Goal: Task Accomplishment & Management: Manage account settings

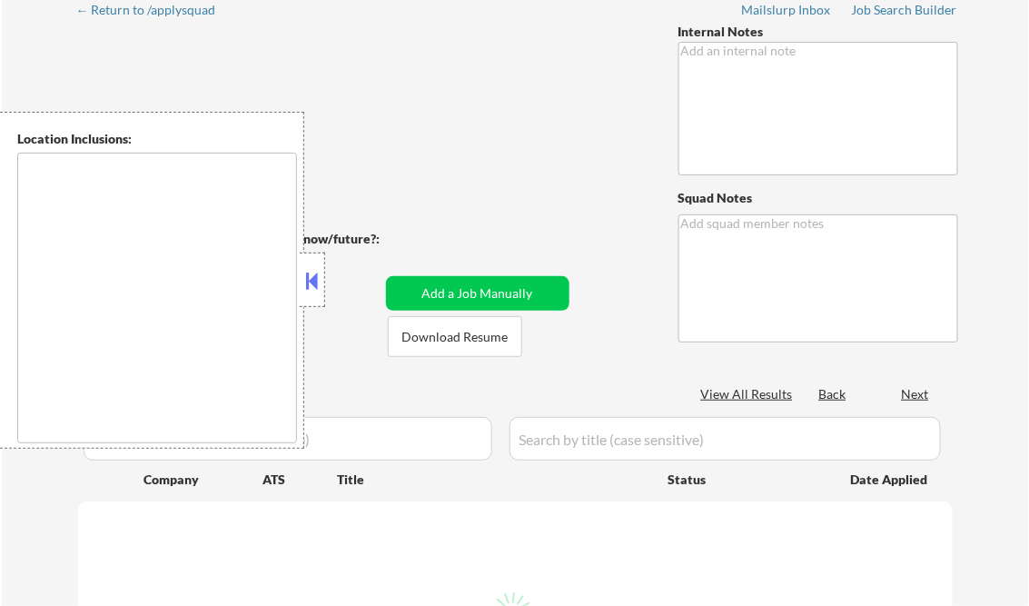
scroll to position [73, 0]
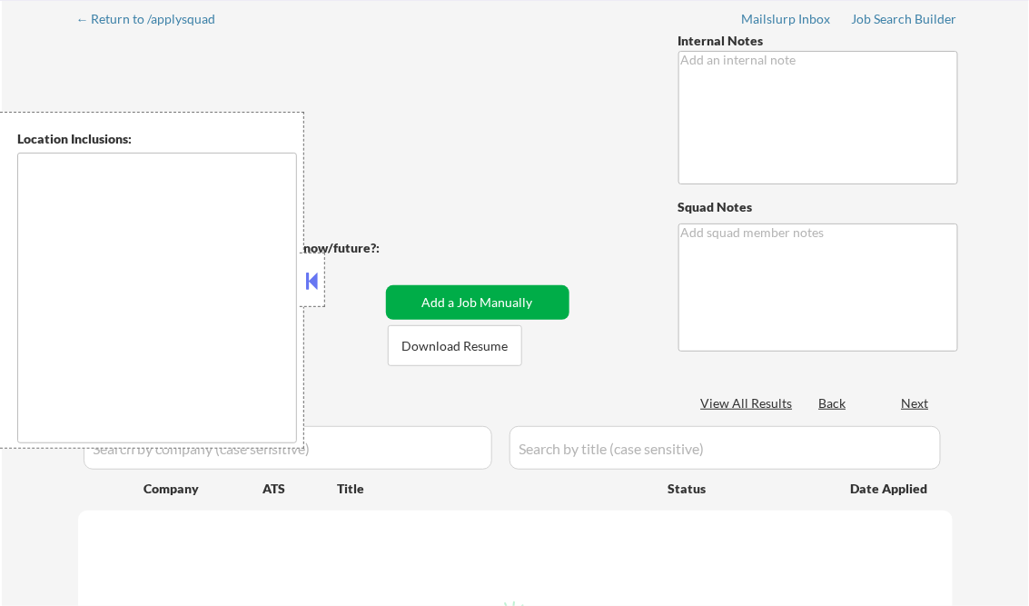
select select ""applied""
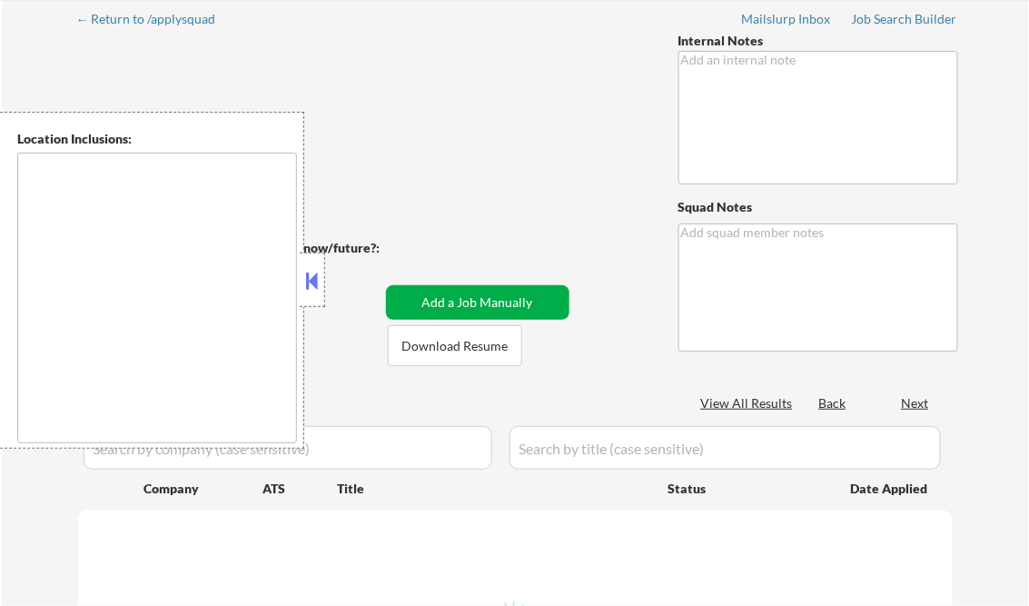
select select ""applied""
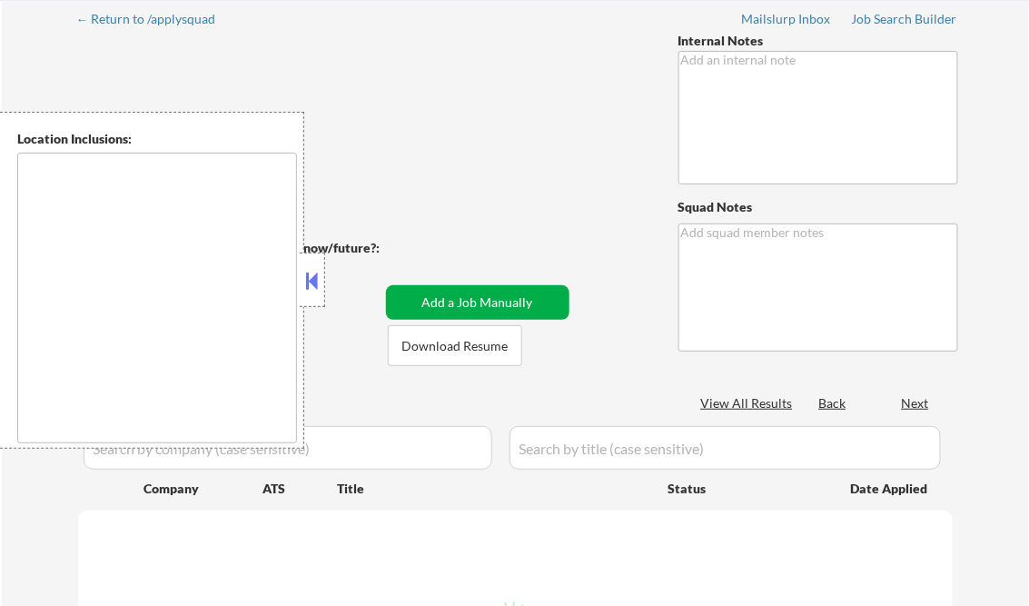
select select ""applied""
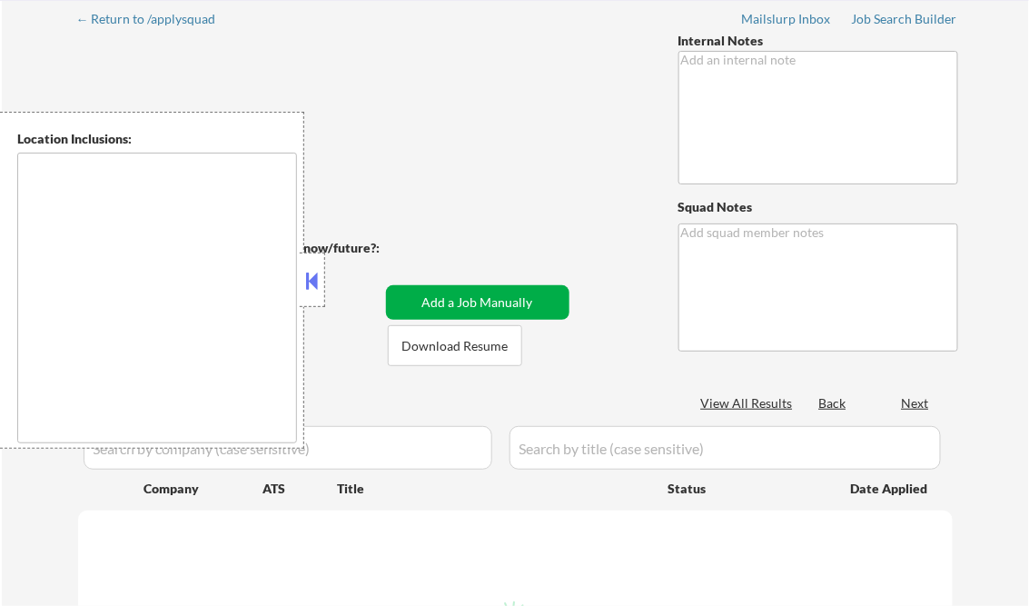
select select ""applied""
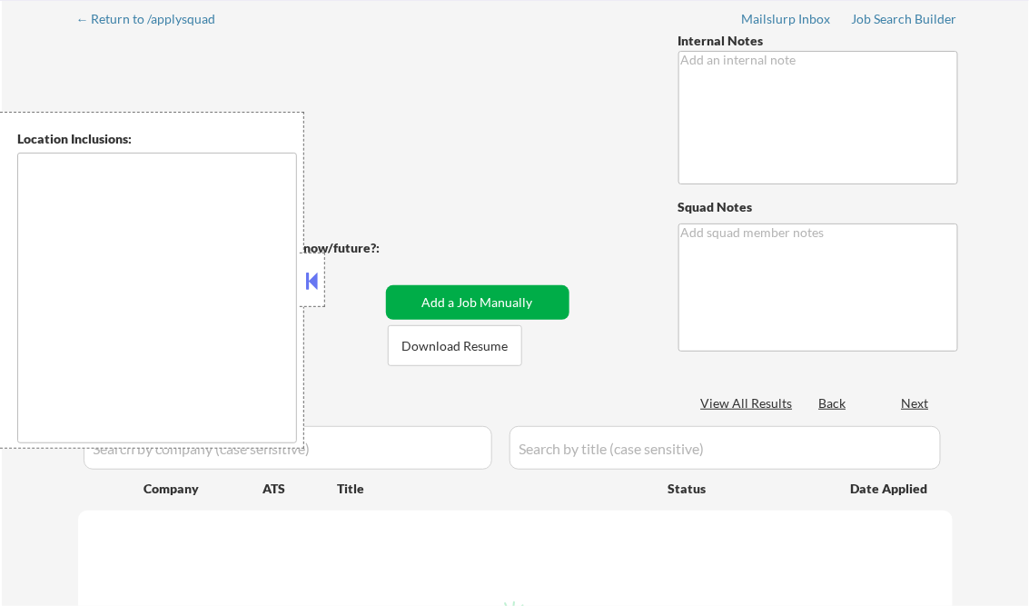
select select ""applied""
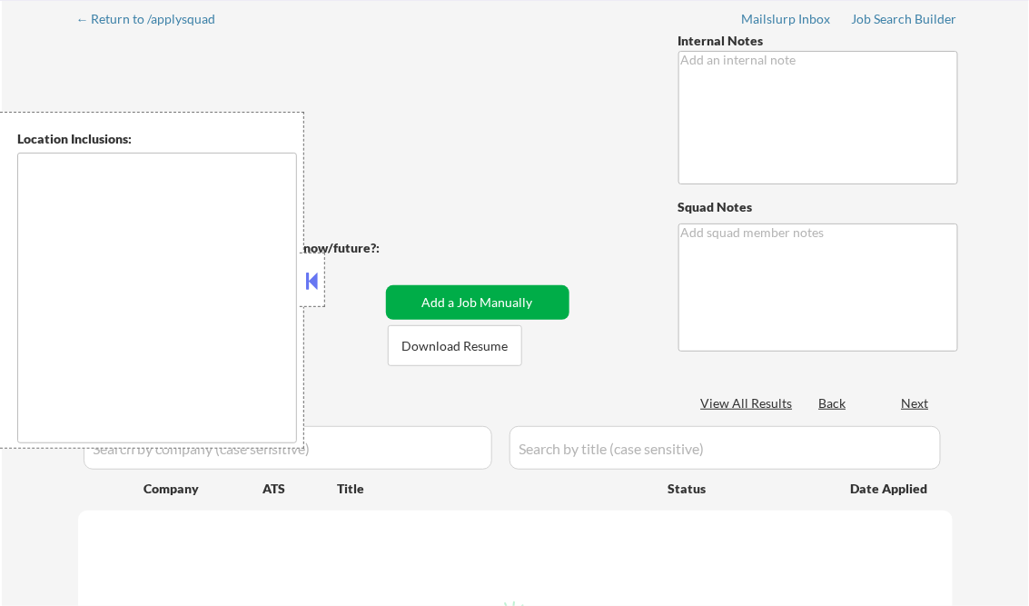
select select ""applied""
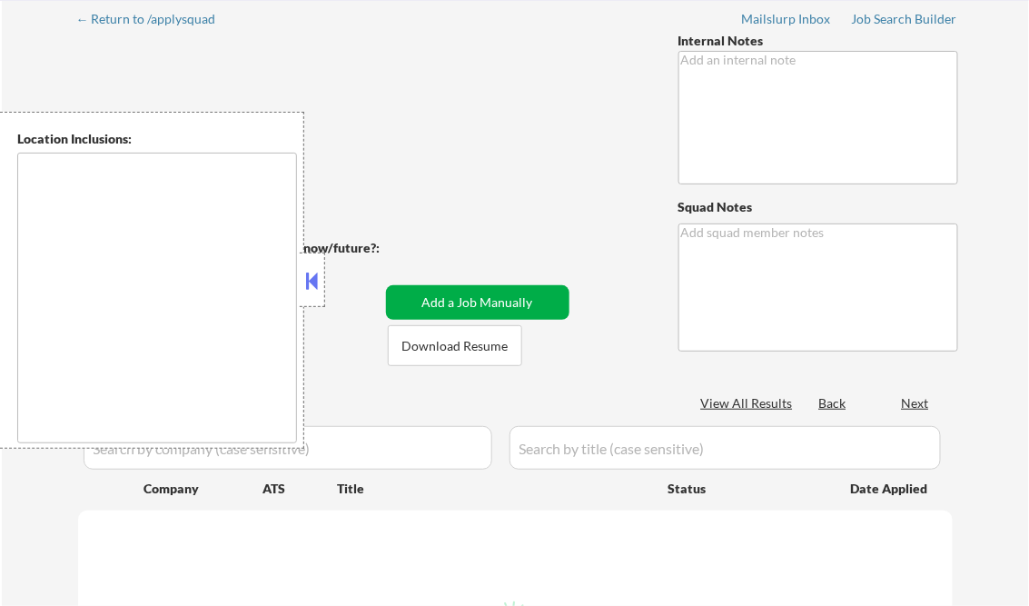
select select ""applied""
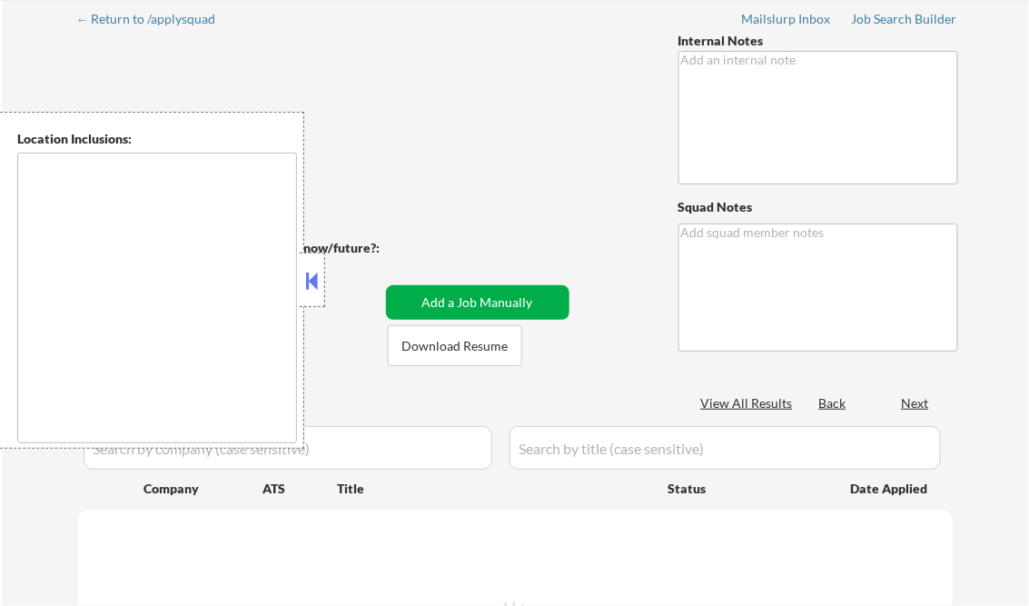
select select ""applied""
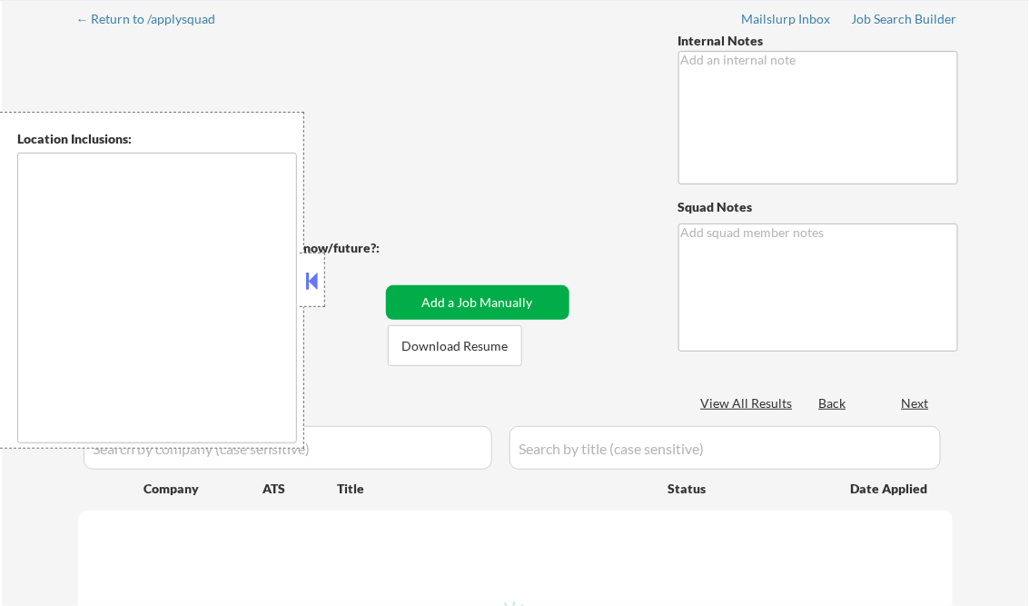
select select ""applied""
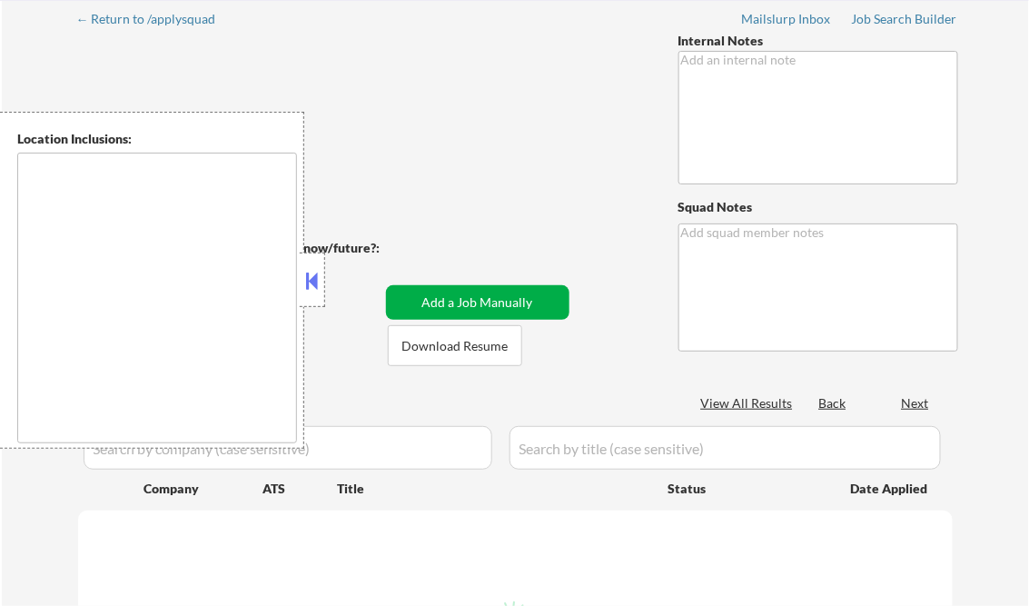
select select ""applied""
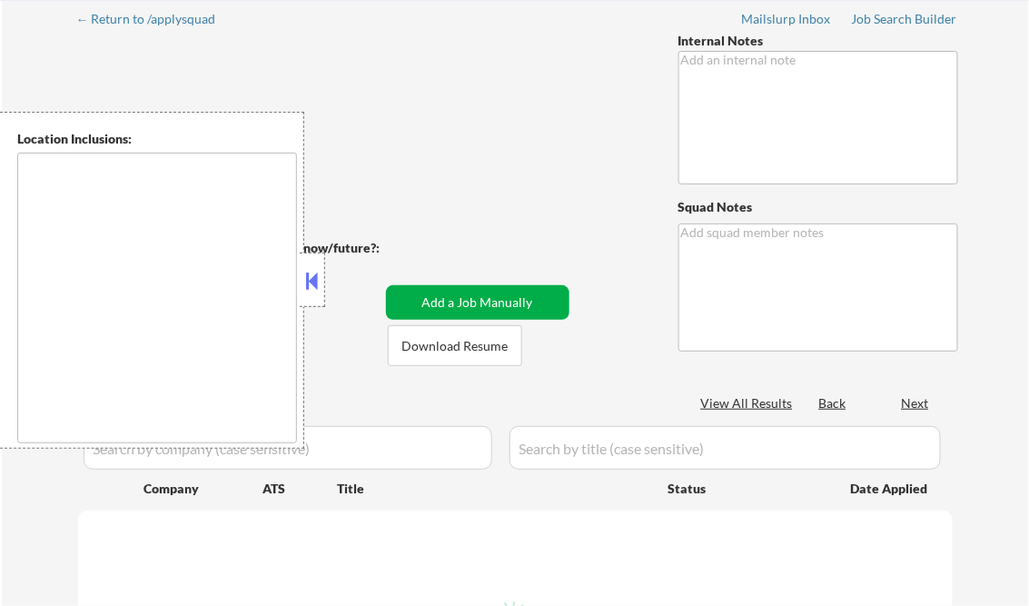
select select ""applied""
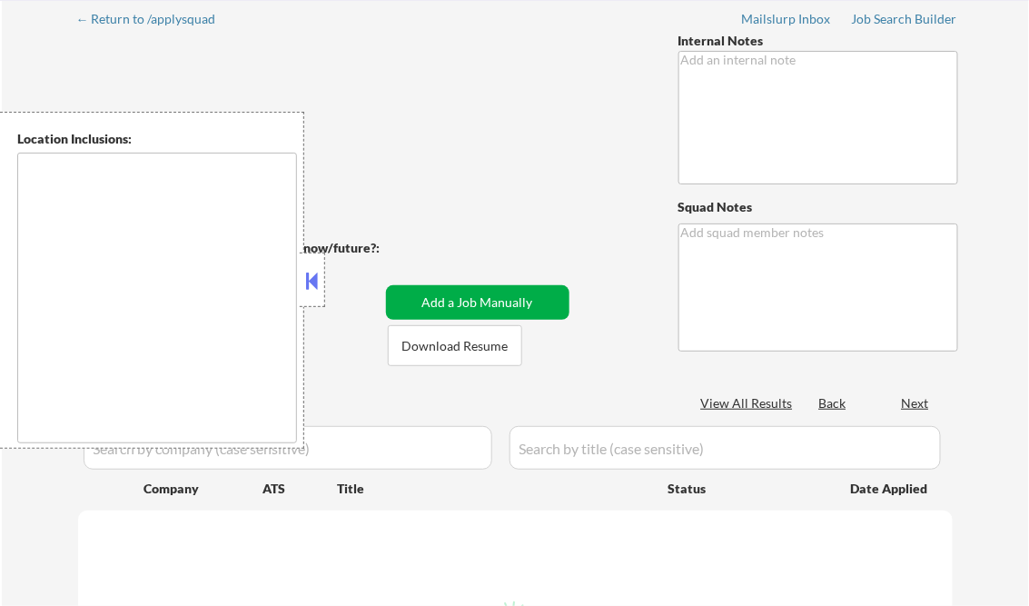
select select ""applied""
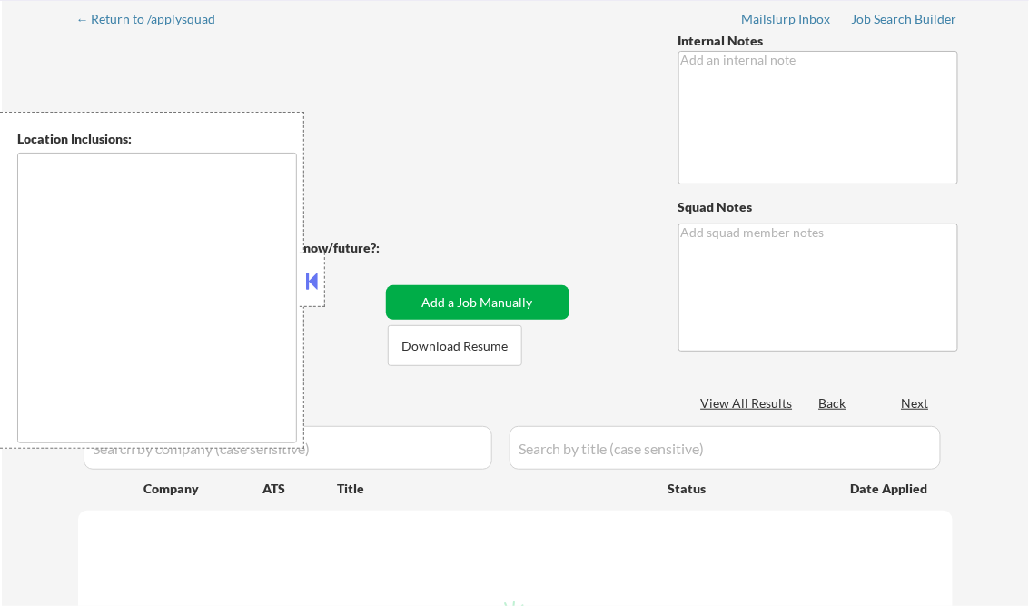
select select ""applied""
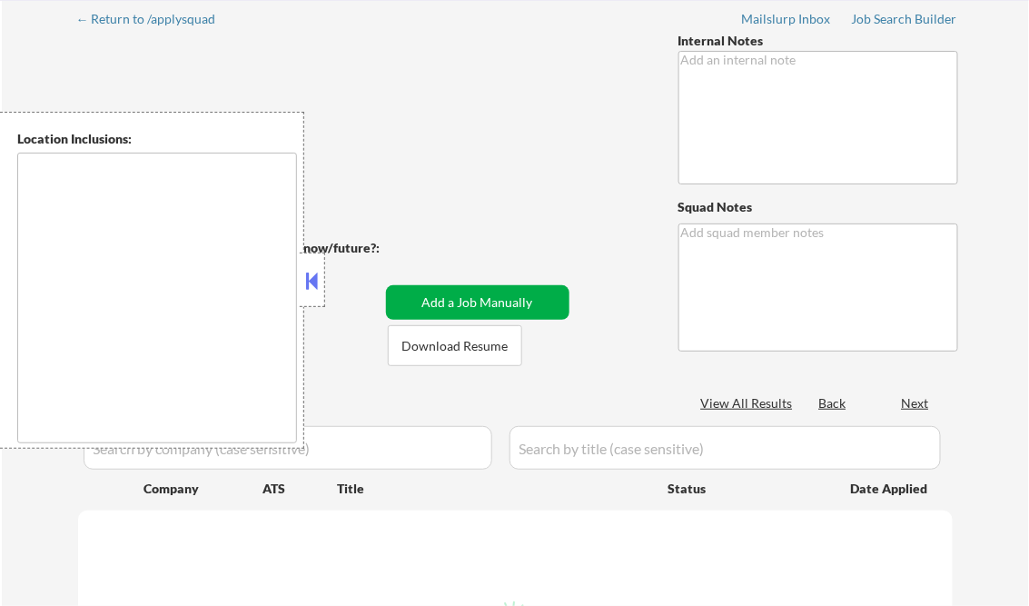
select select ""applied""
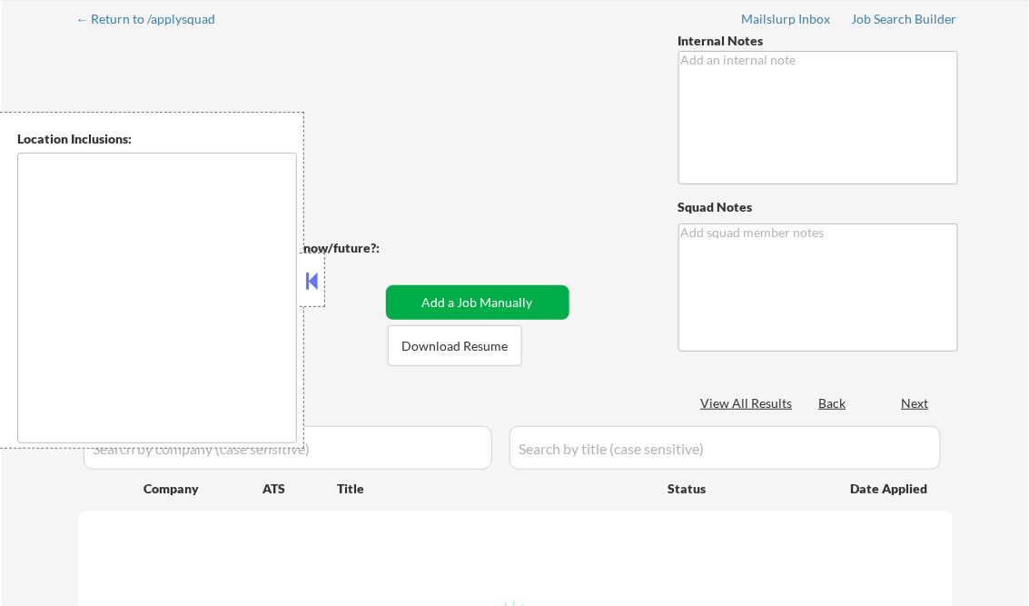
select select ""applied""
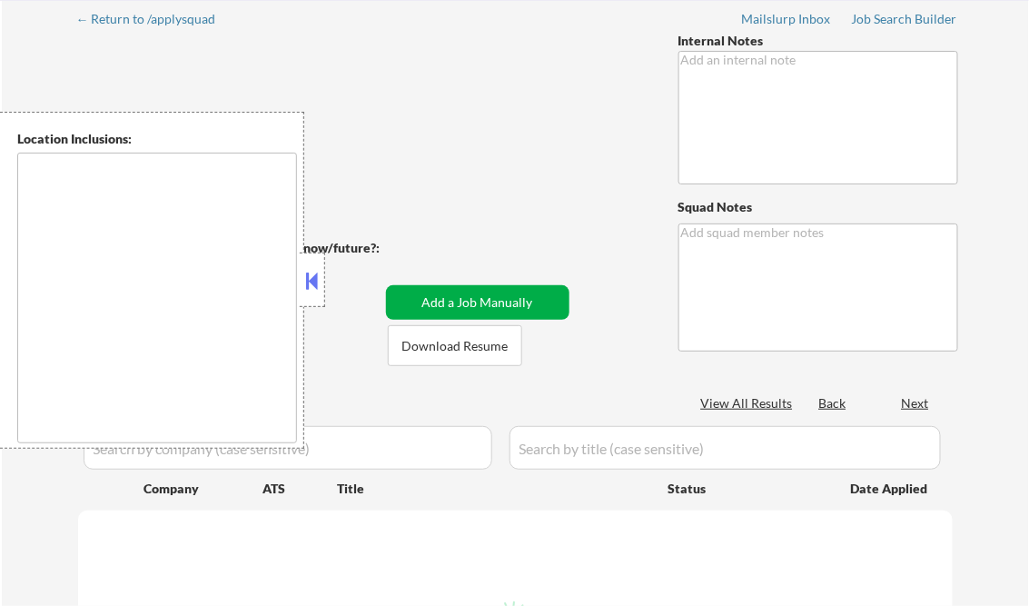
select select ""applied""
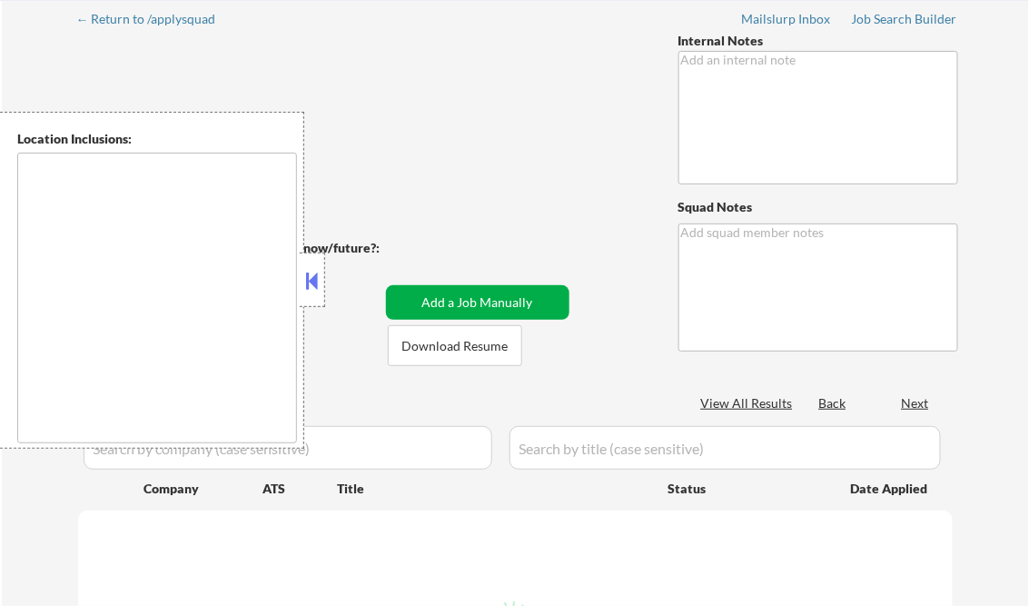
select select ""applied""
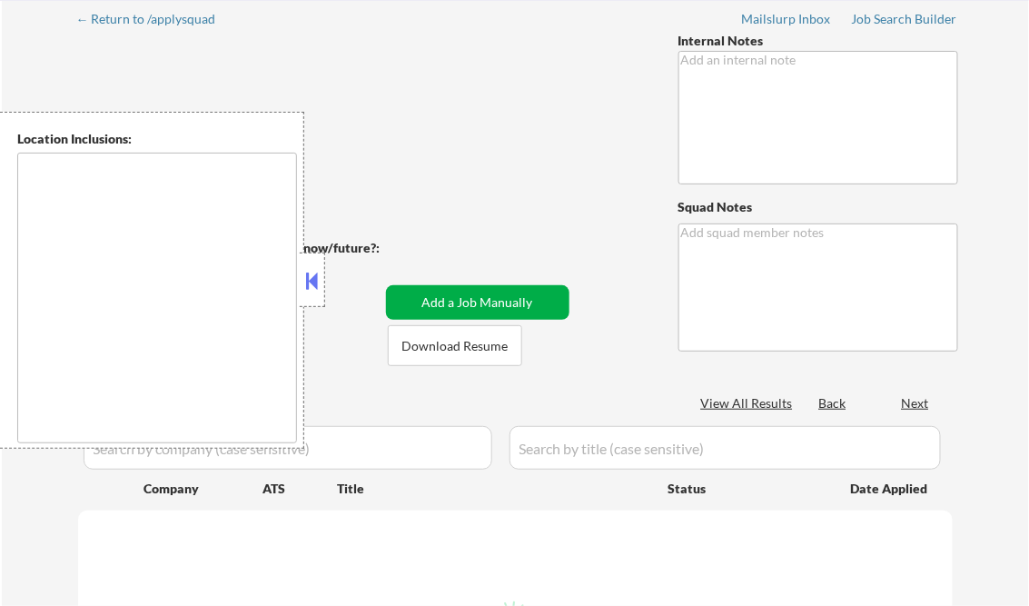
select select ""applied""
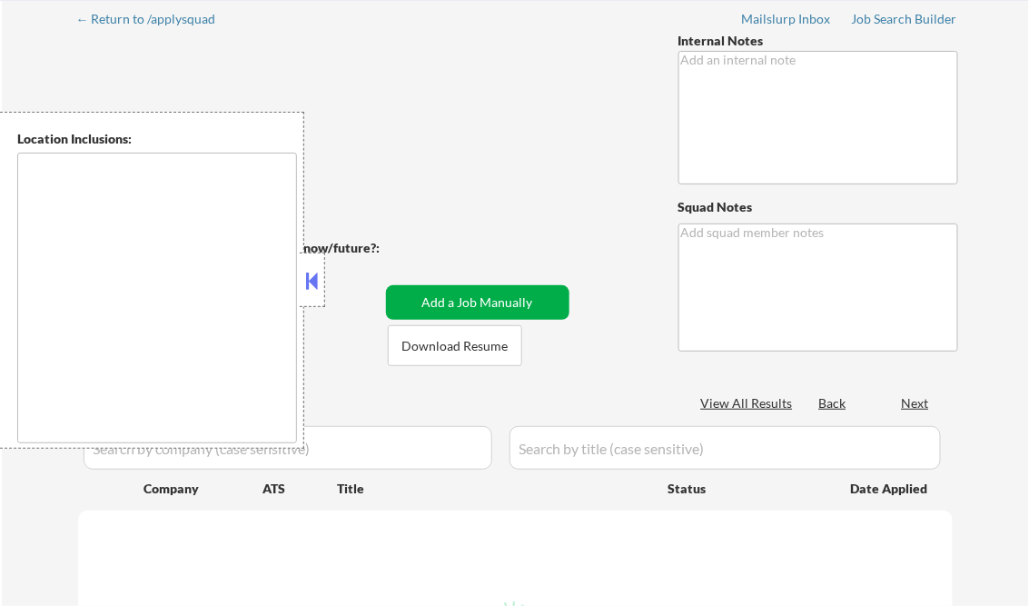
select select ""applied""
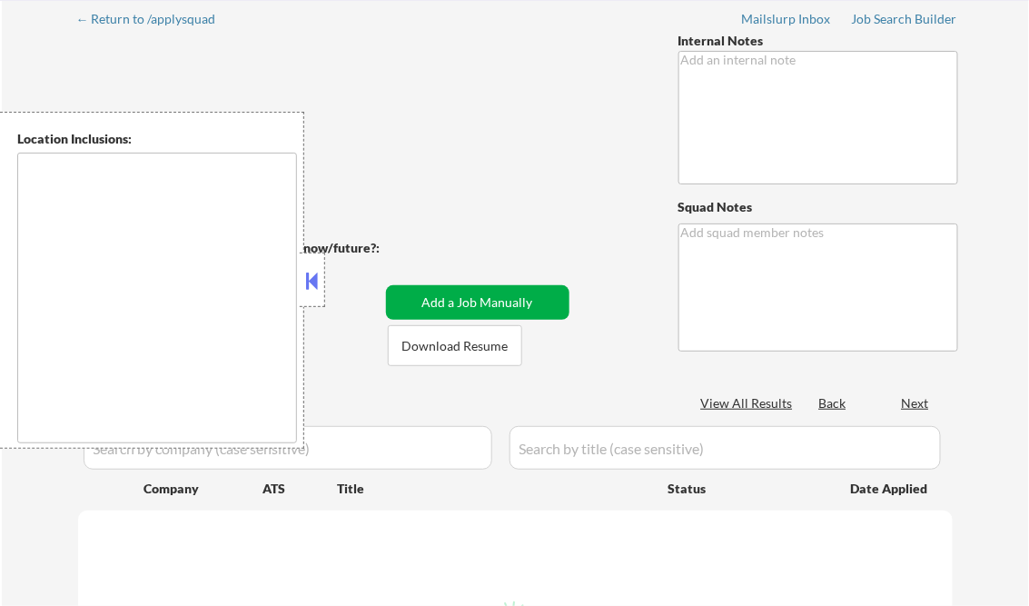
select select ""applied""
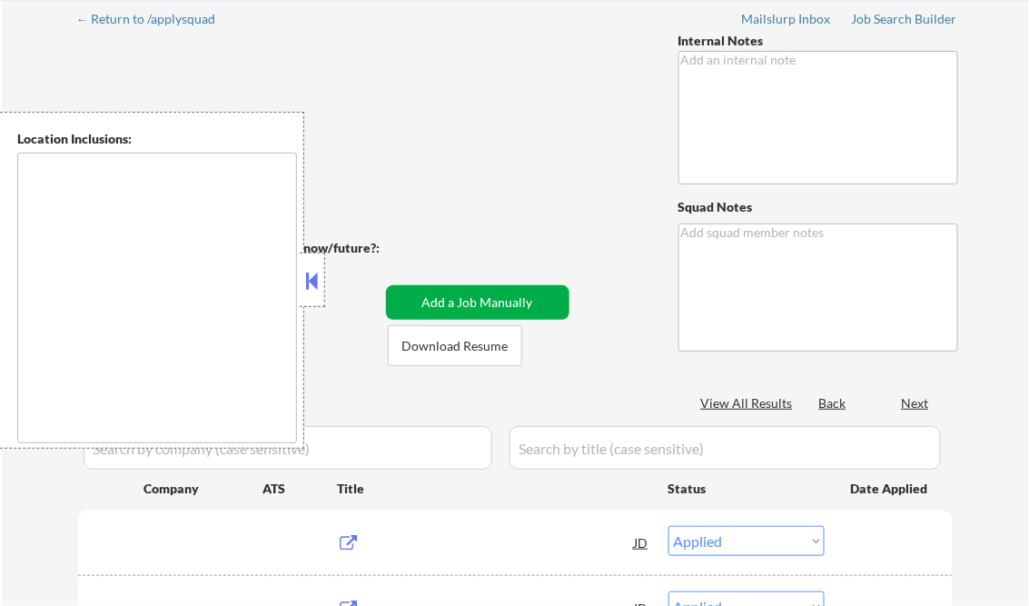
type textarea "Bought another 100 so now 203 total 8/31 tf"
type textarea "[PERSON_NAME]"
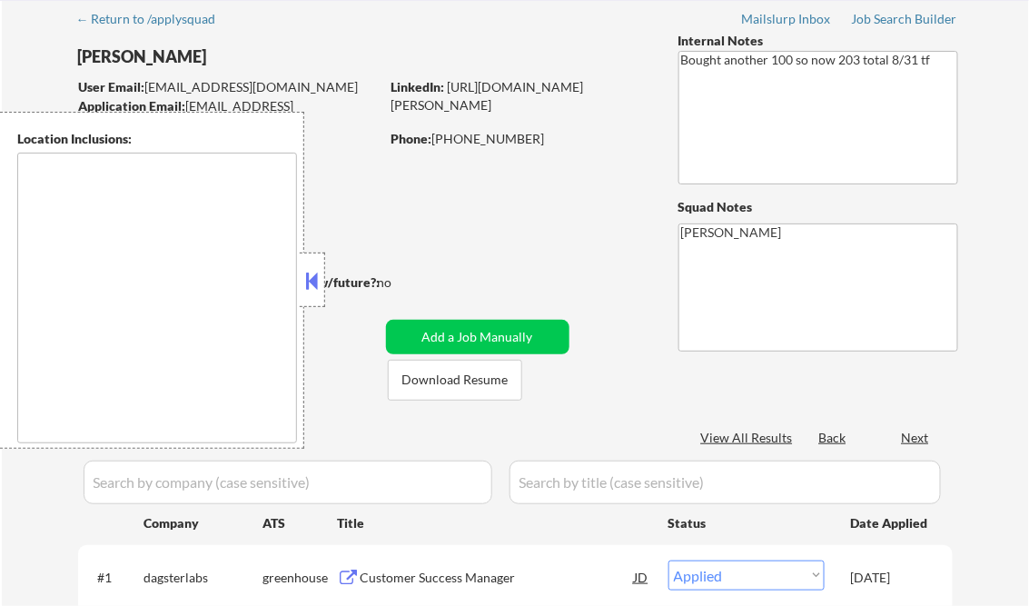
type textarea "[GEOGRAPHIC_DATA], [GEOGRAPHIC_DATA] [GEOGRAPHIC_DATA], [GEOGRAPHIC_DATA] [GEOG…"
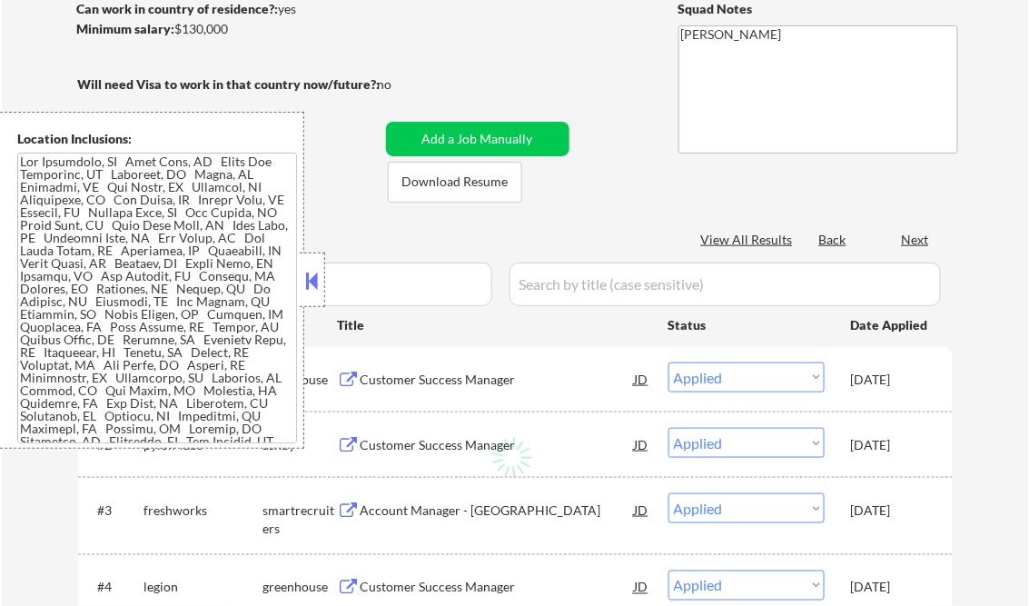
scroll to position [291, 0]
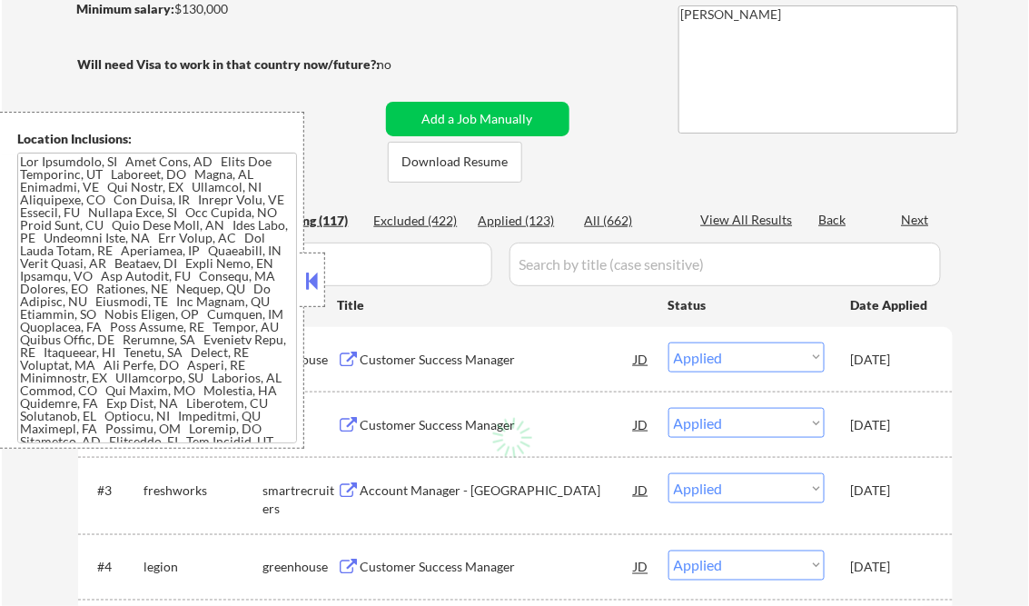
click at [316, 278] on button at bounding box center [312, 280] width 20 height 27
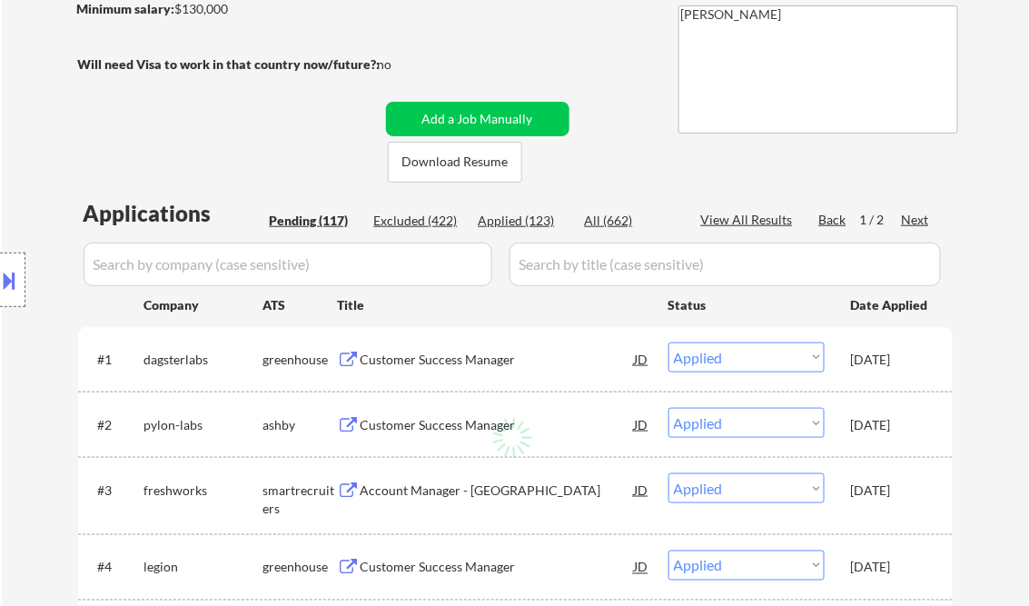
select select ""pending""
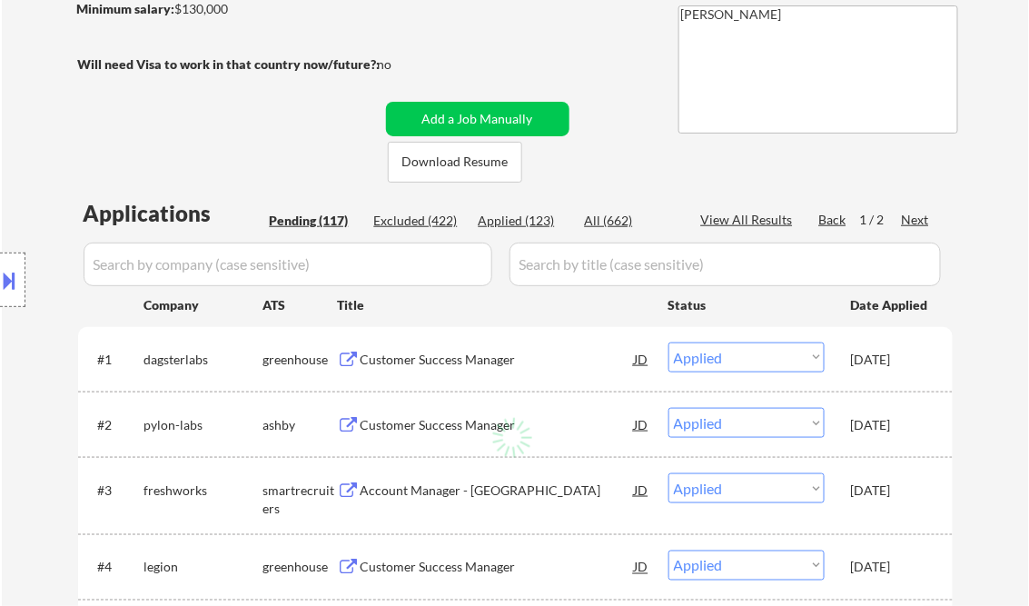
select select ""pending""
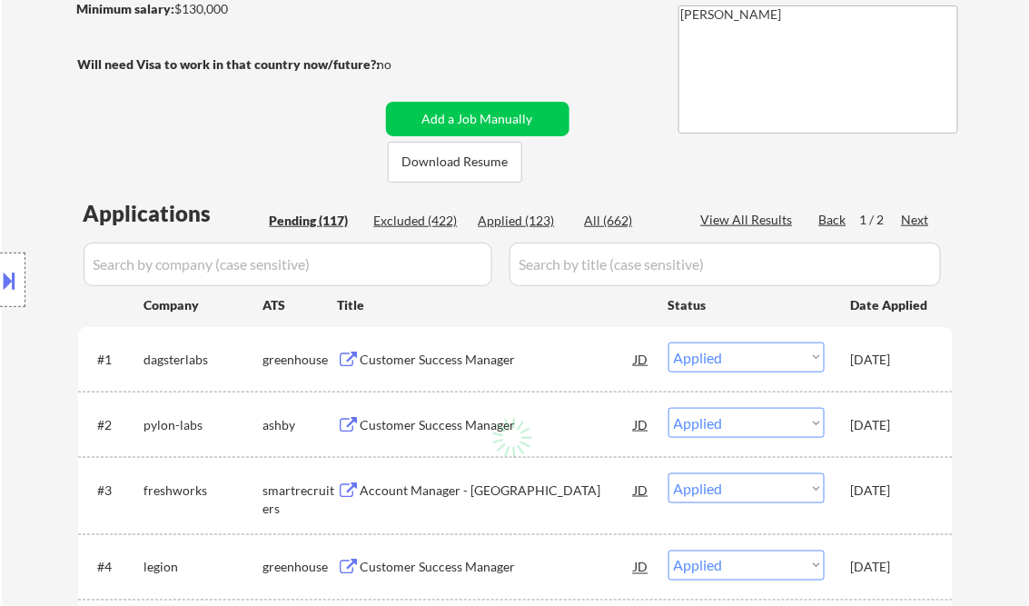
select select ""pending""
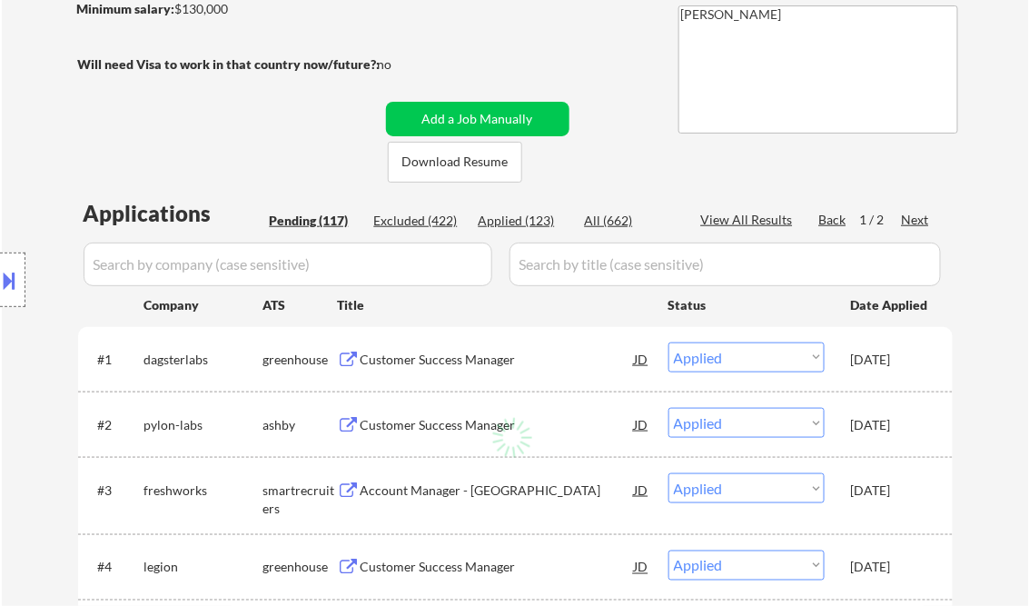
select select ""pending""
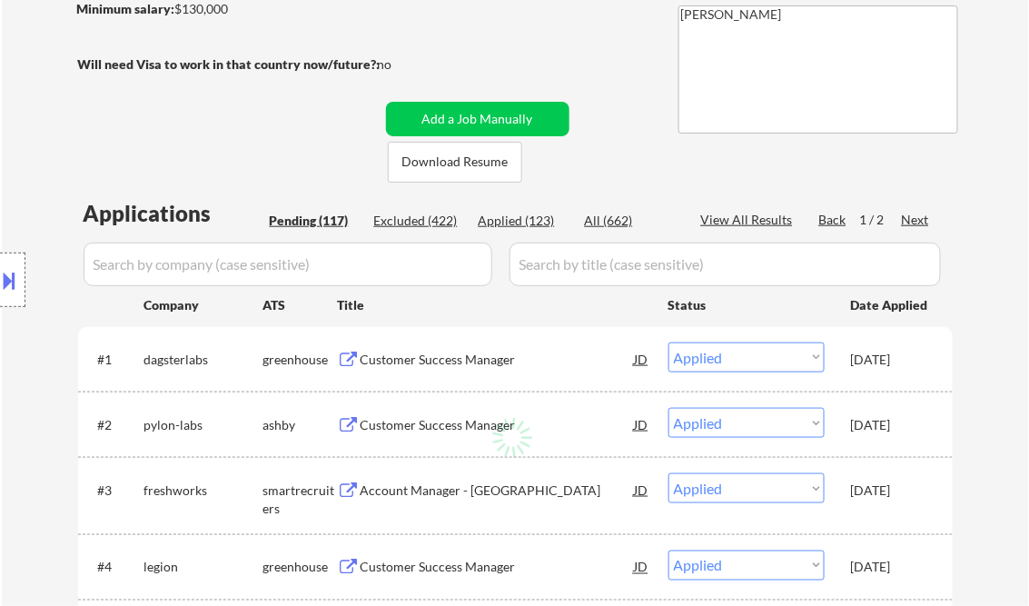
select select ""pending""
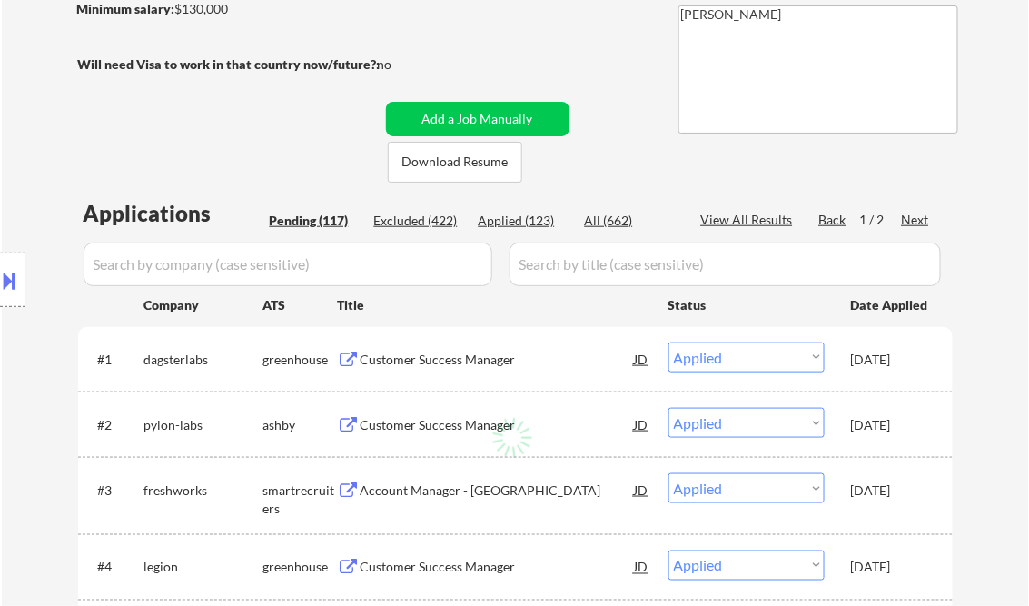
select select ""pending""
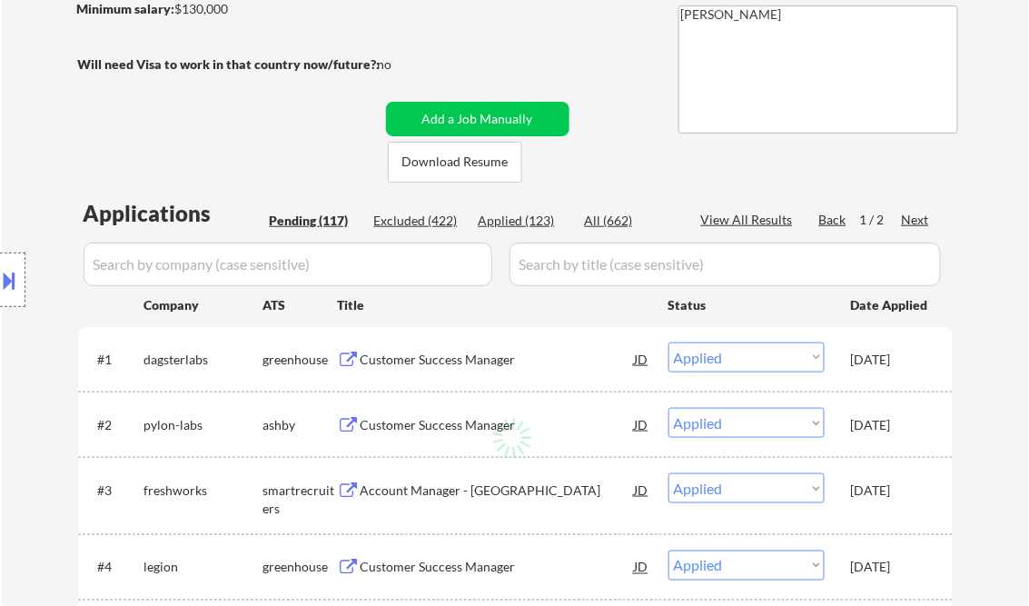
select select ""pending""
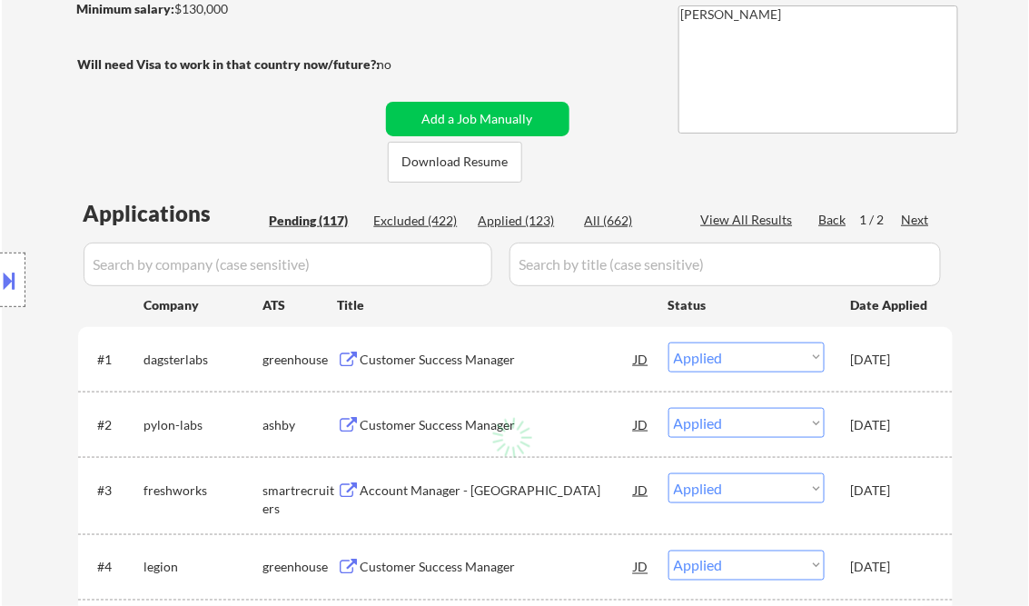
select select ""pending""
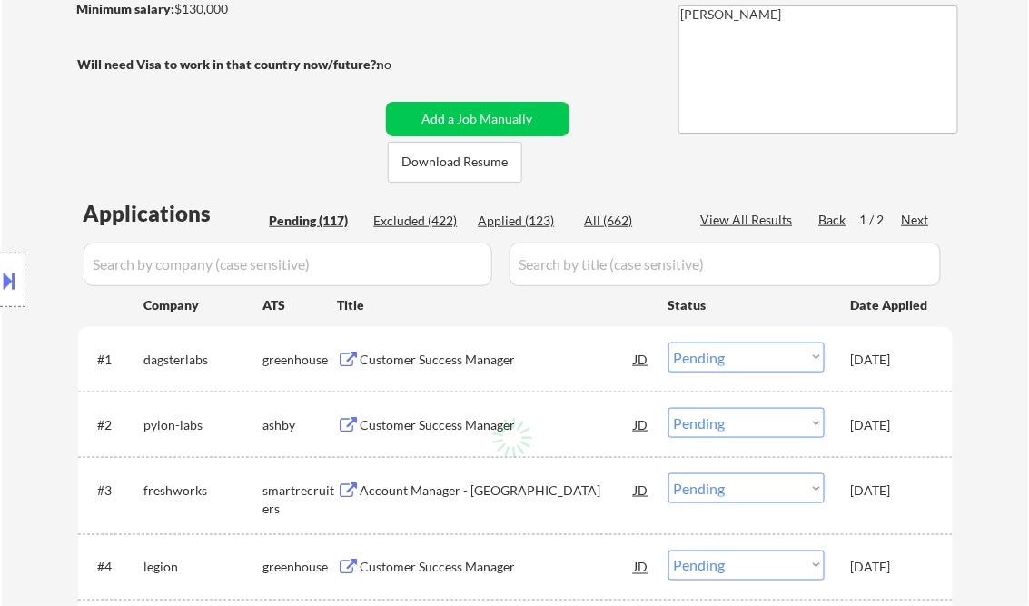
select select ""pending""
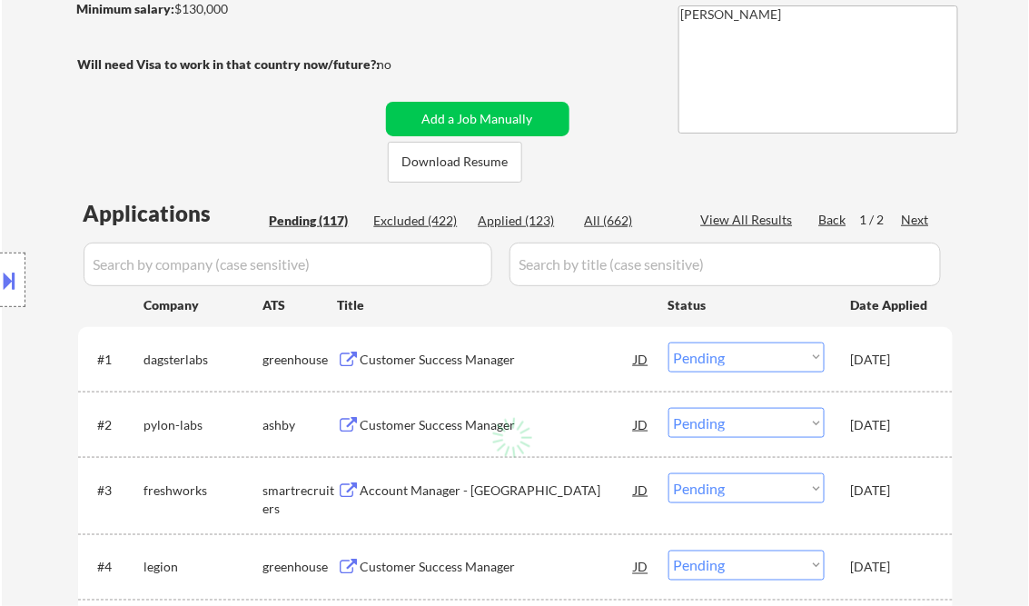
select select ""pending""
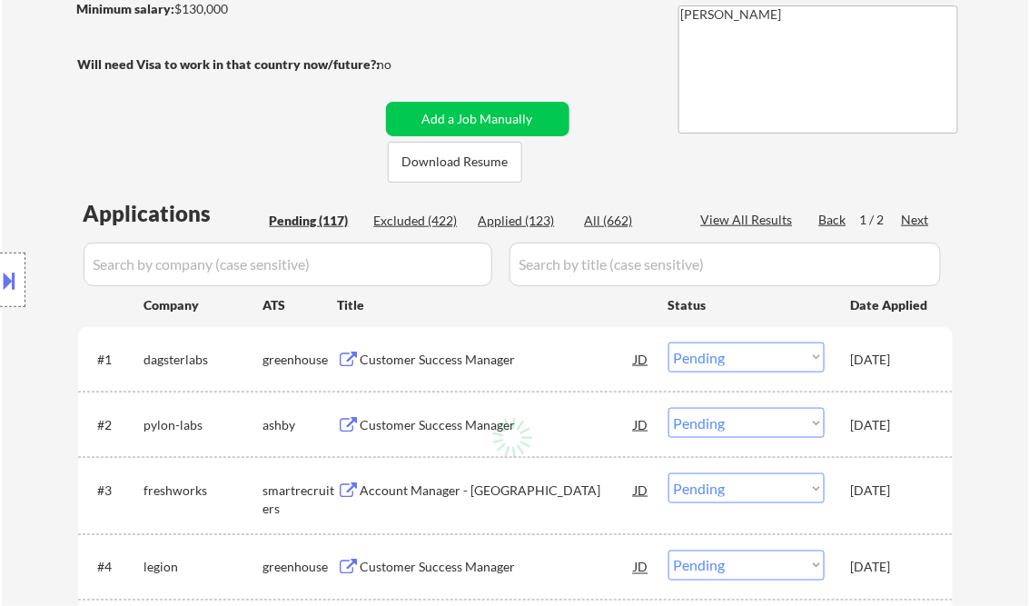
select select ""pending""
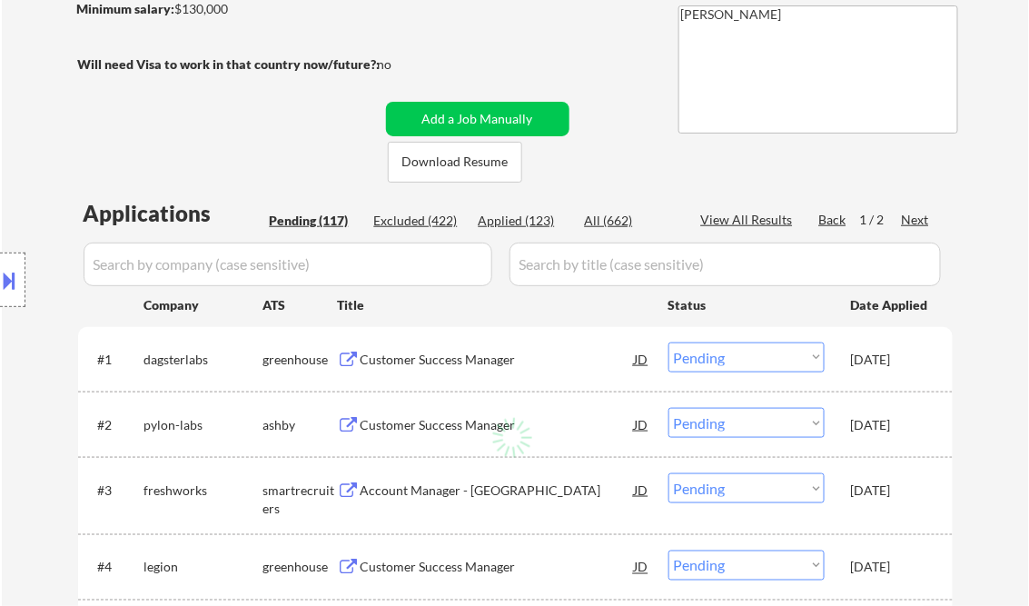
select select ""pending""
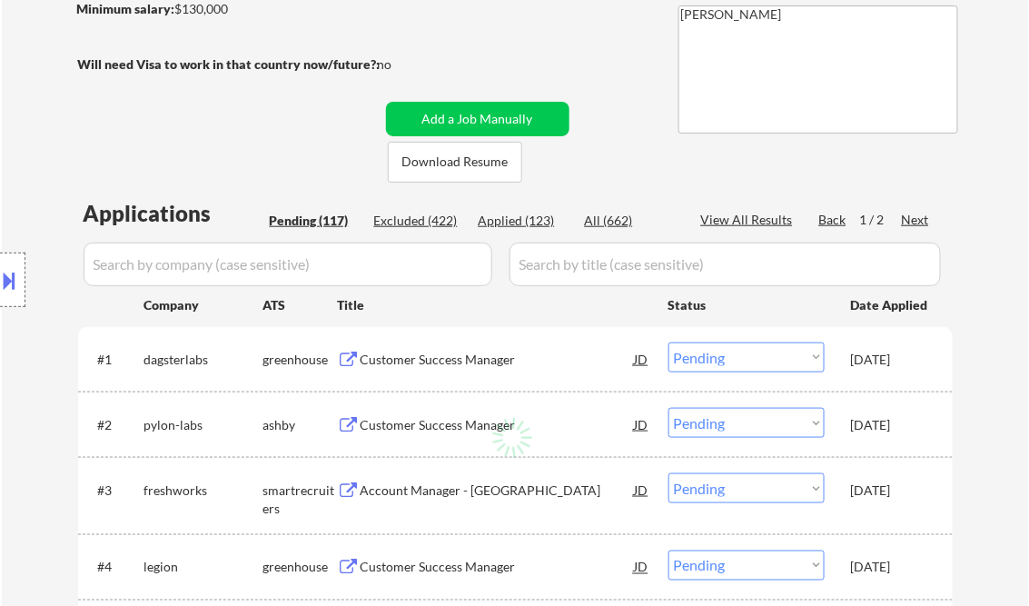
select select ""pending""
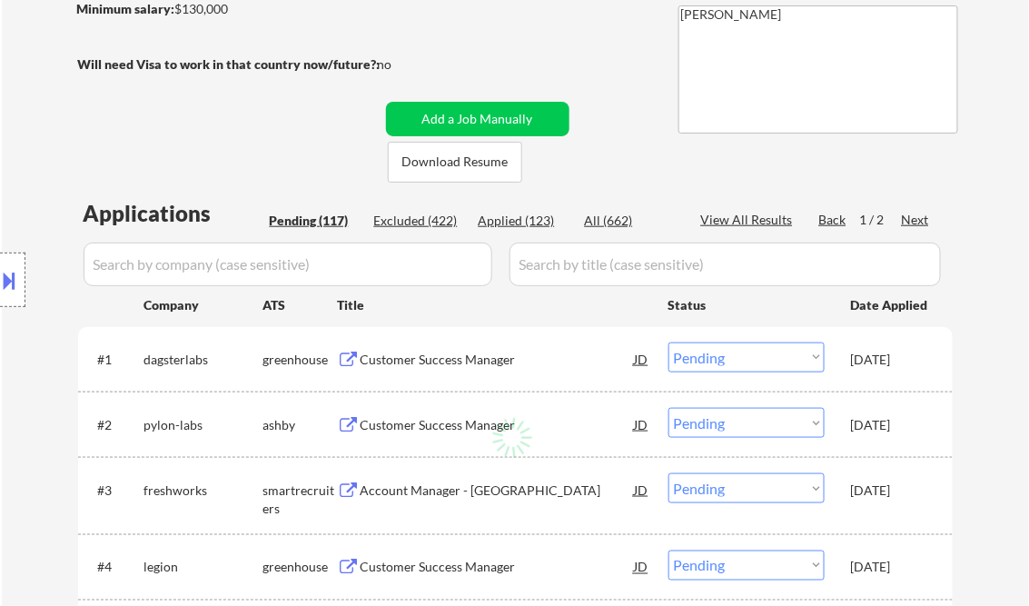
select select ""pending""
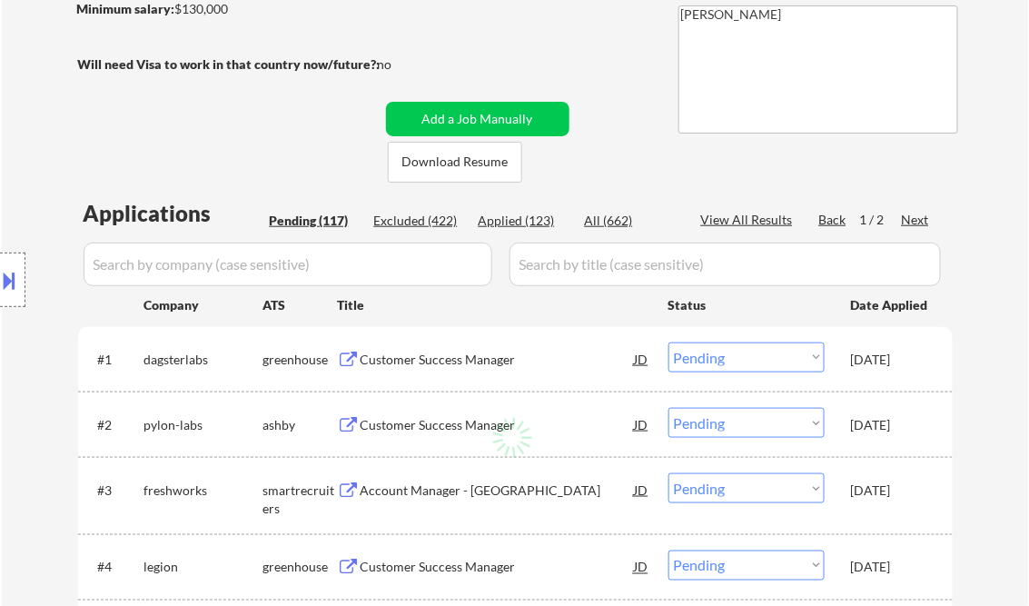
select select ""pending""
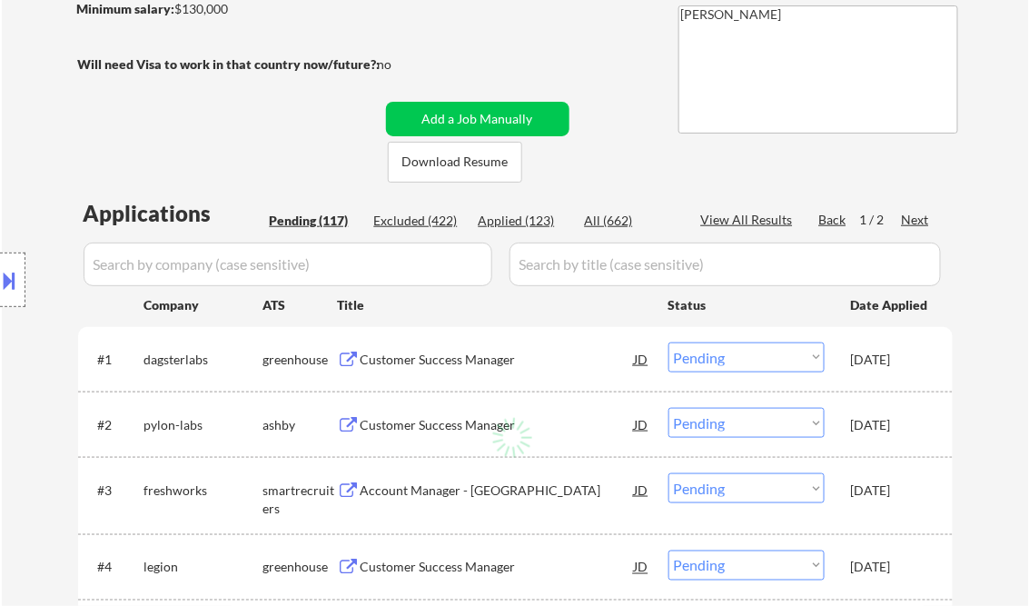
select select ""pending""
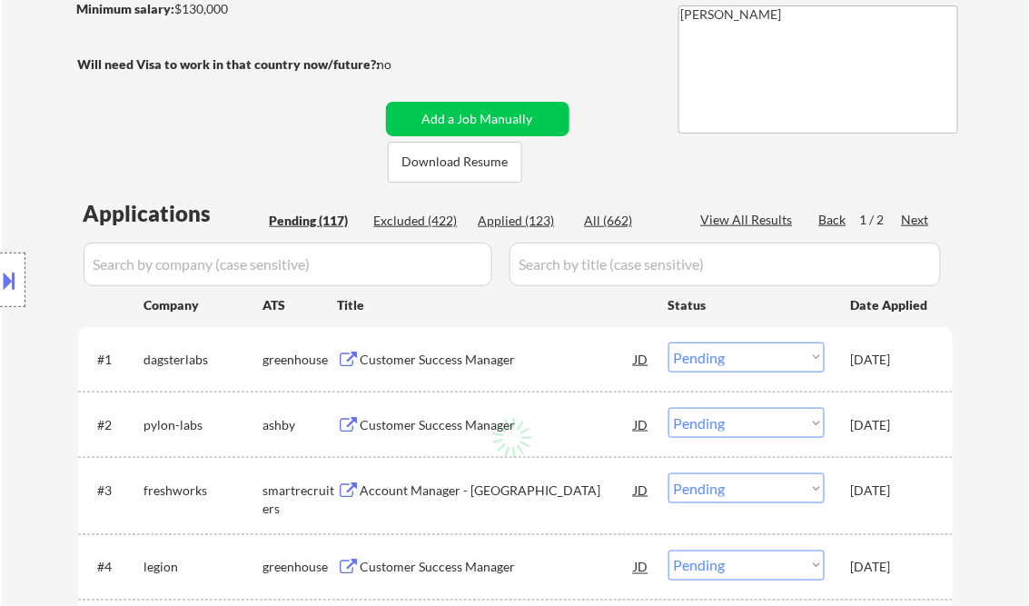
select select ""pending""
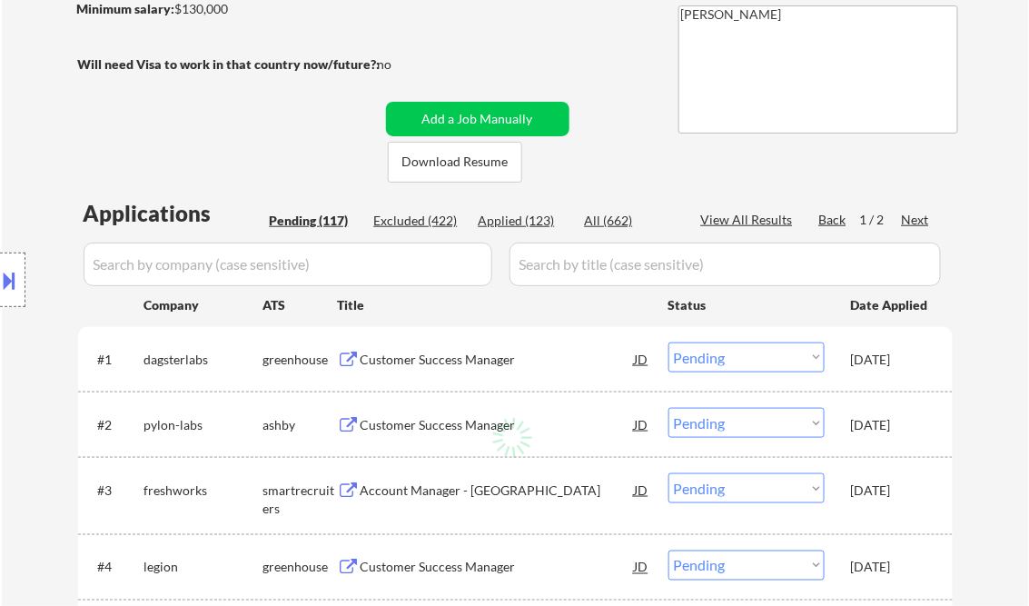
select select ""pending""
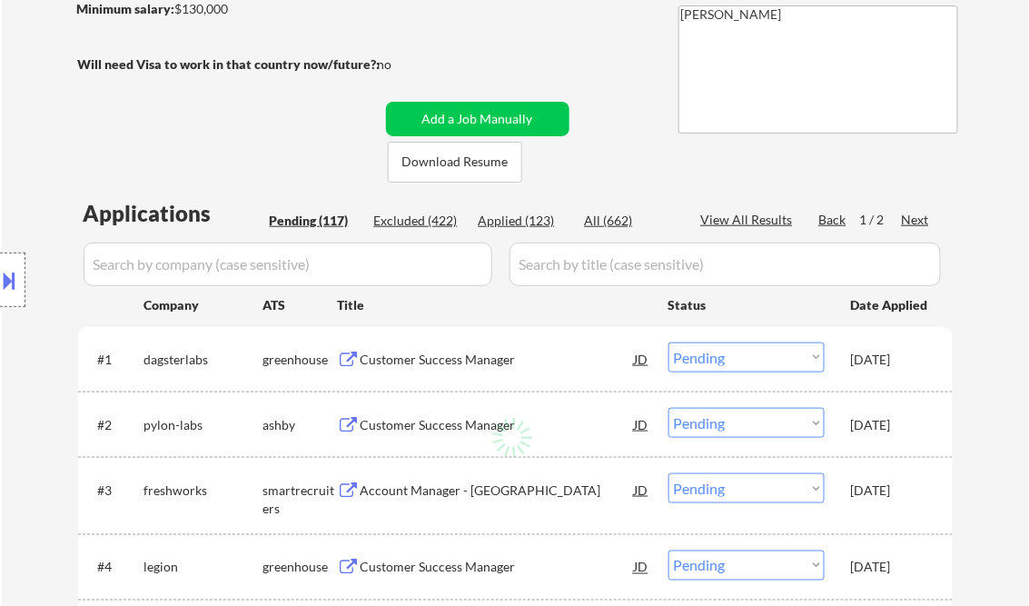
select select ""pending""
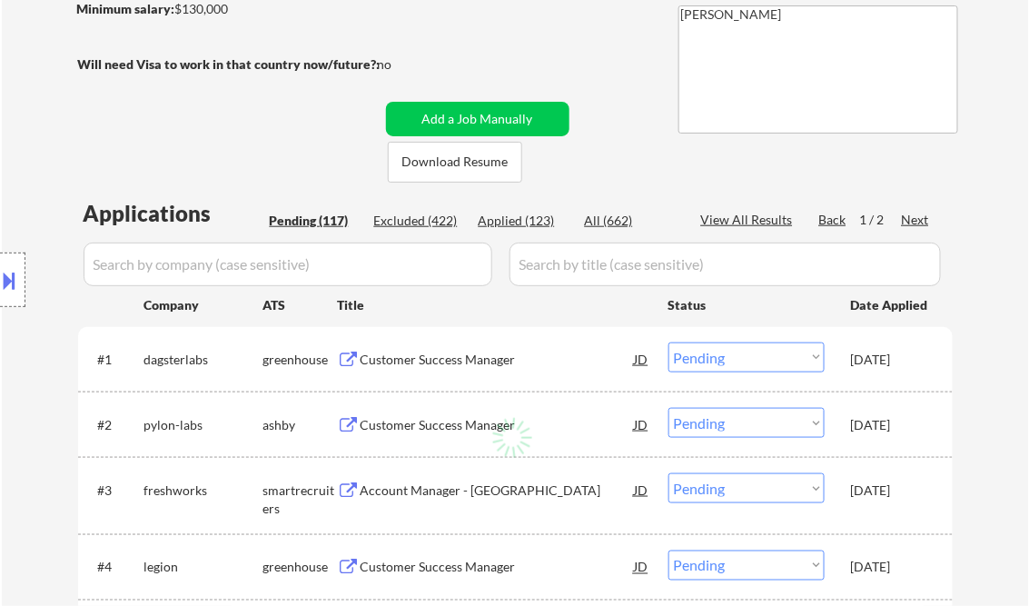
select select ""pending""
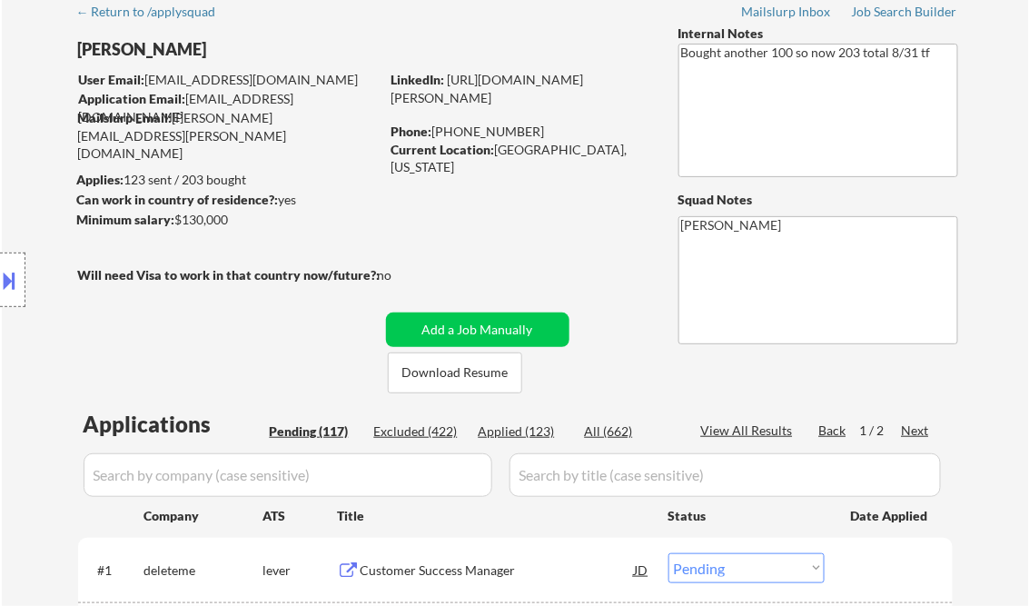
scroll to position [73, 0]
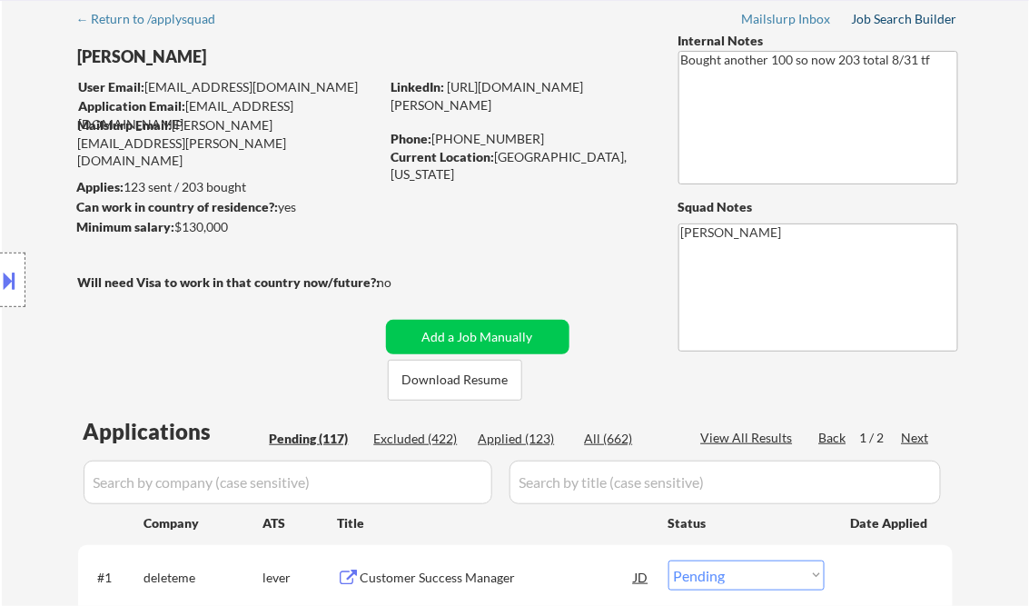
click at [923, 16] on div "Job Search Builder" at bounding box center [905, 19] width 106 height 13
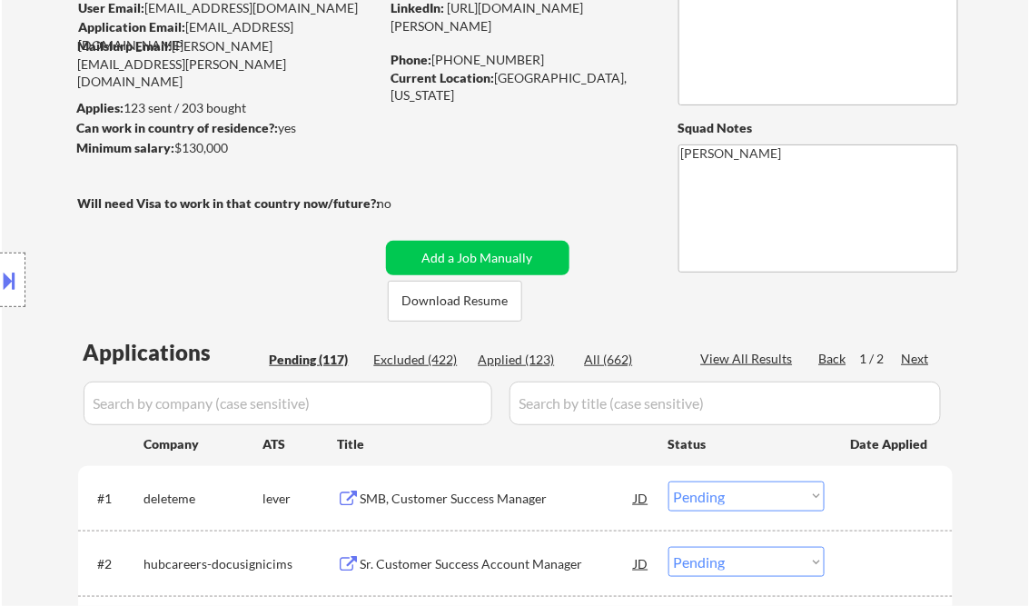
scroll to position [363, 0]
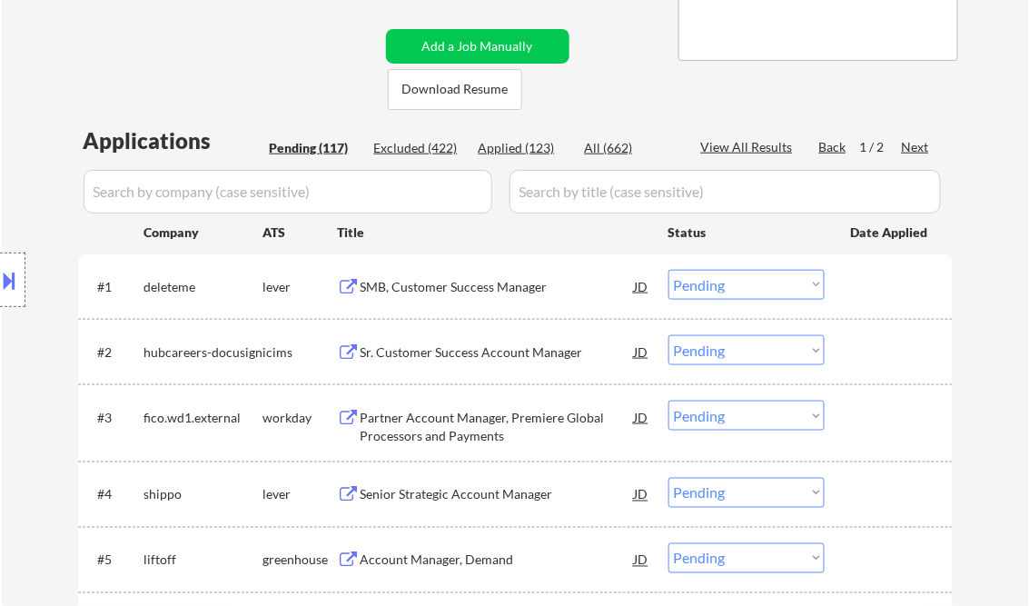
click at [451, 282] on div "SMB, Customer Success Manager" at bounding box center [498, 287] width 274 height 18
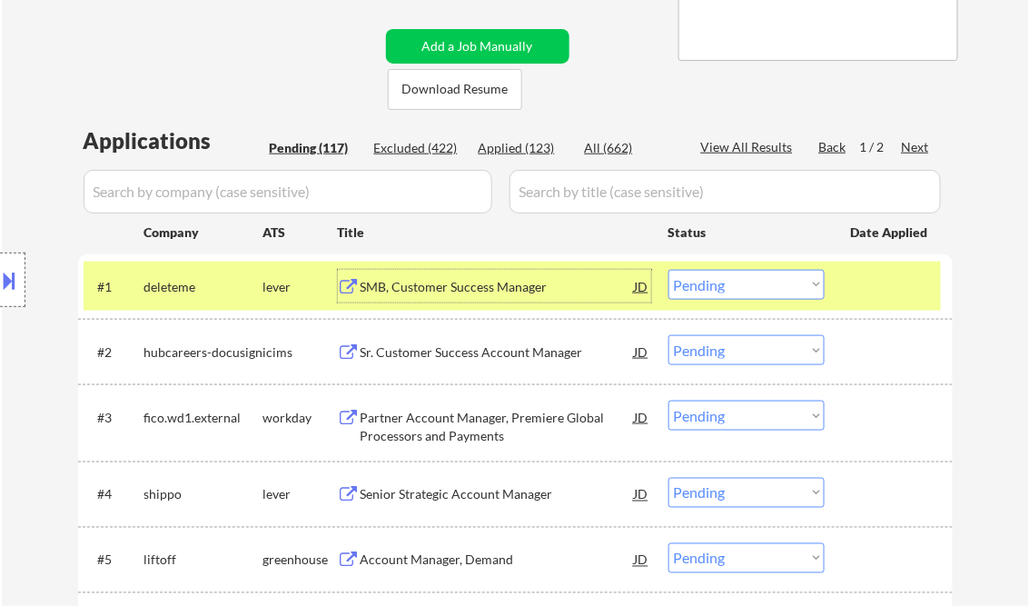
click at [718, 292] on select "Choose an option... Pending Applied Excluded (Questions) Excluded (Expired) Exc…" at bounding box center [747, 285] width 156 height 30
click at [669, 270] on select "Choose an option... Pending Applied Excluded (Questions) Excluded (Expired) Exc…" at bounding box center [747, 285] width 156 height 30
click at [520, 349] on div "Sr. Customer Success Account Manager" at bounding box center [498, 352] width 274 height 18
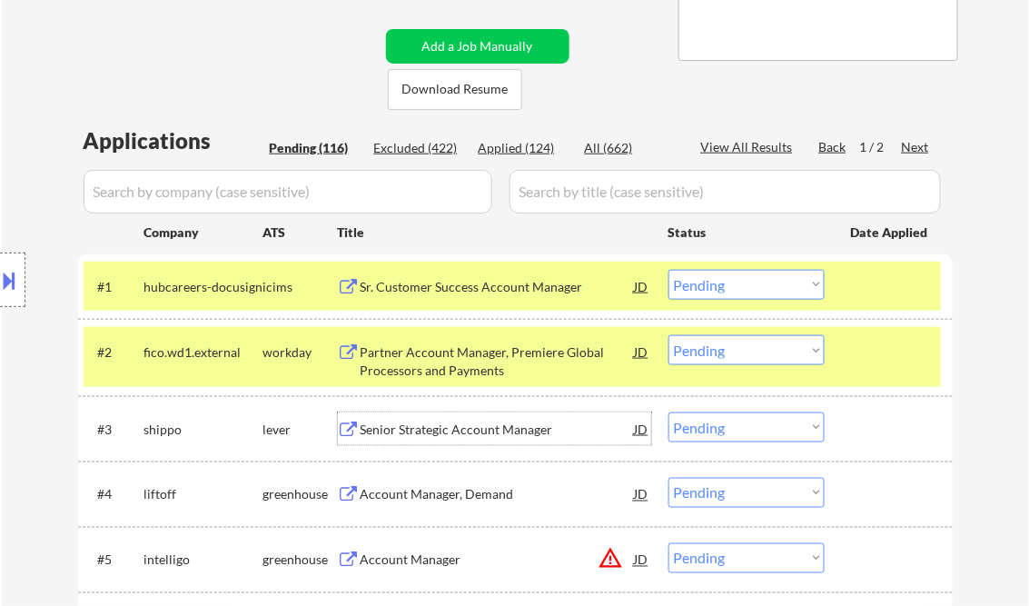
click at [452, 425] on div "Senior Strategic Account Manager" at bounding box center [498, 430] width 274 height 18
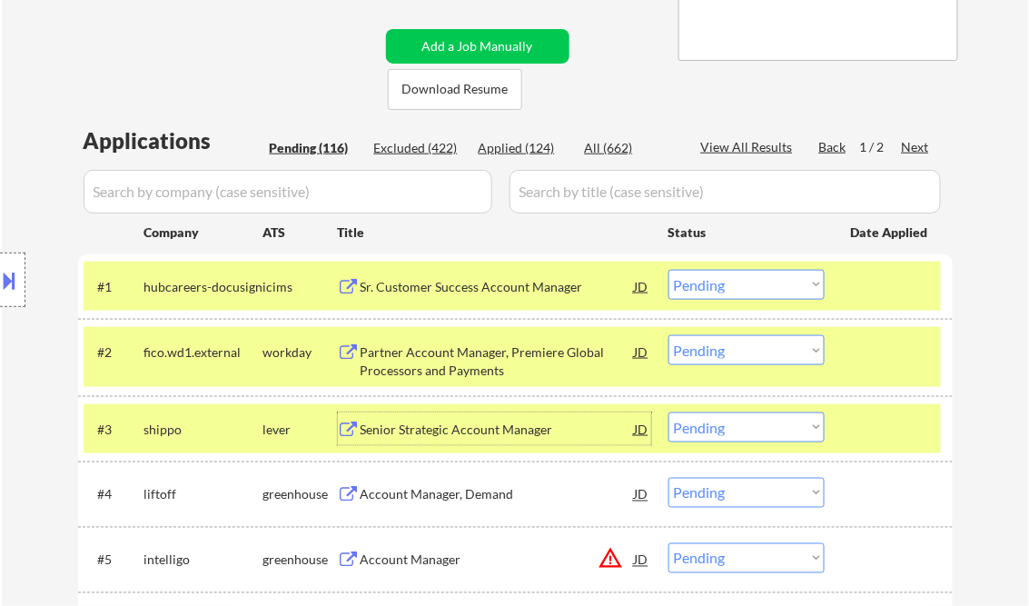
scroll to position [509, 0]
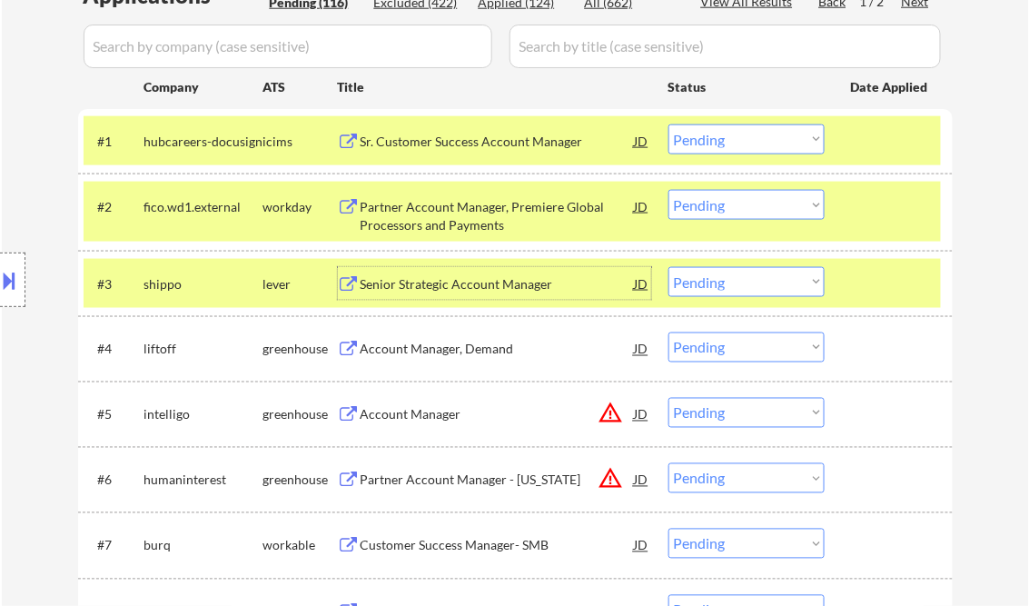
click at [450, 349] on div "Account Manager, Demand" at bounding box center [498, 350] width 274 height 18
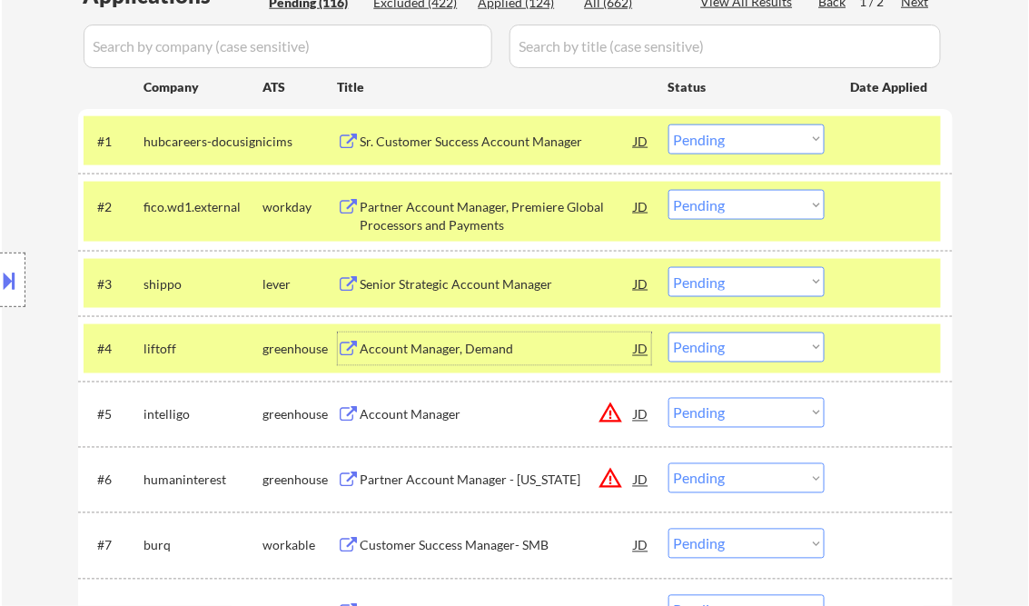
drag, startPoint x: 816, startPoint y: 347, endPoint x: 816, endPoint y: 363, distance: 16.3
click at [816, 347] on select "Choose an option... Pending Applied Excluded (Questions) Excluded (Expired) Exc…" at bounding box center [747, 347] width 156 height 30
click at [669, 332] on select "Choose an option... Pending Applied Excluded (Questions) Excluded (Expired) Exc…" at bounding box center [747, 347] width 156 height 30
click at [865, 268] on div at bounding box center [891, 283] width 80 height 33
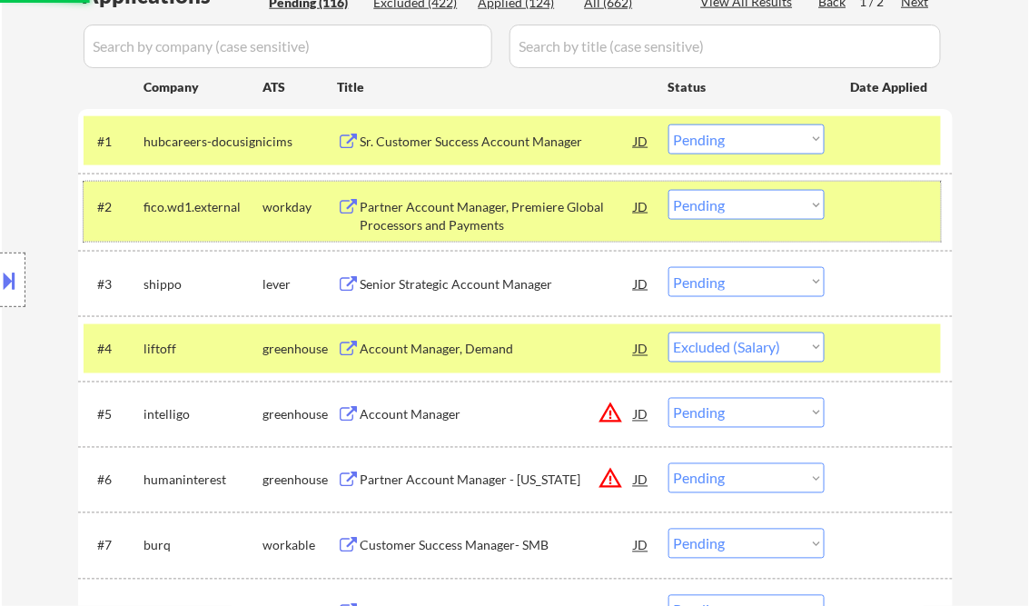
click at [877, 222] on div at bounding box center [891, 206] width 80 height 33
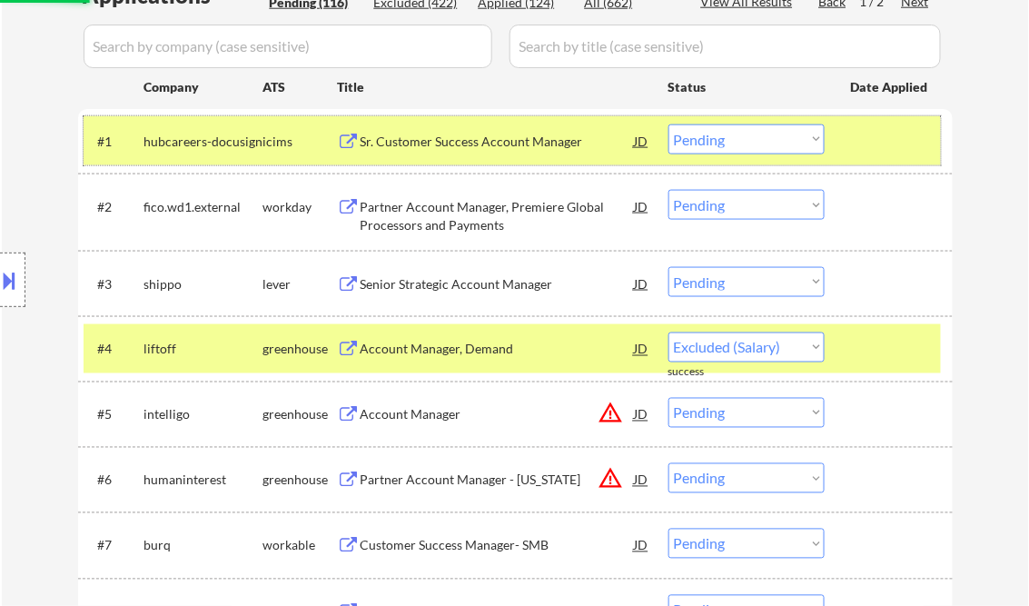
click at [870, 153] on div at bounding box center [891, 140] width 80 height 33
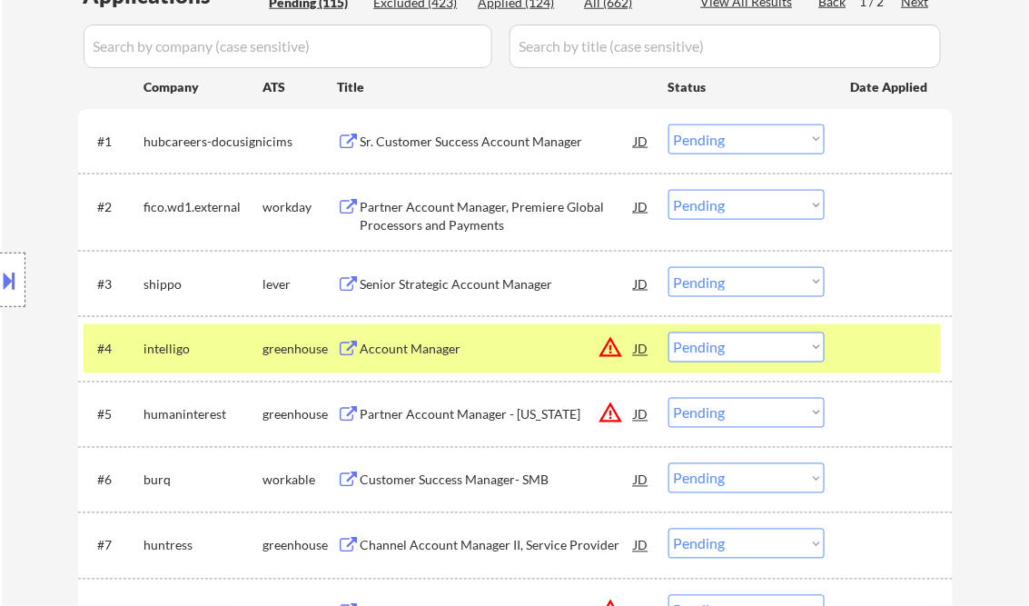
click at [434, 349] on div "Account Manager" at bounding box center [498, 350] width 274 height 18
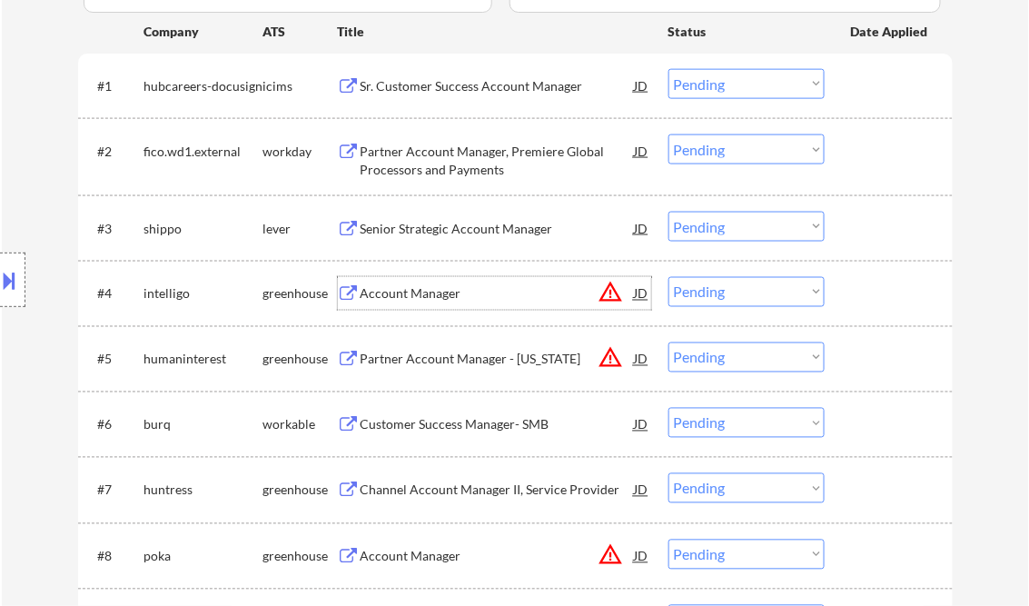
scroll to position [581, 0]
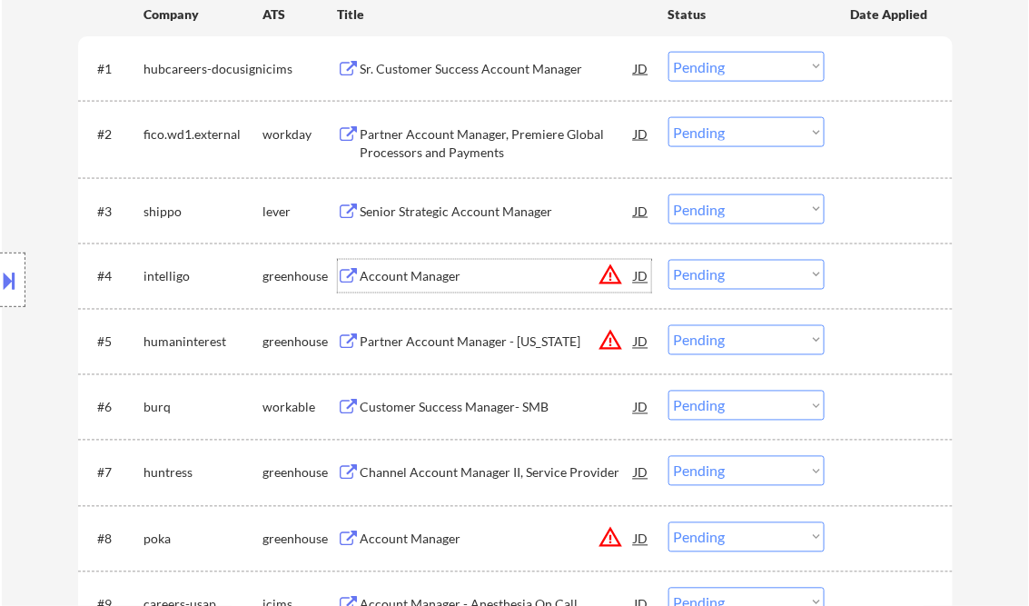
drag, startPoint x: 755, startPoint y: 269, endPoint x: 773, endPoint y: 285, distance: 24.4
click at [755, 269] on select "Choose an option... Pending Applied Excluded (Questions) Excluded (Expired) Exc…" at bounding box center [747, 275] width 156 height 30
click at [669, 260] on select "Choose an option... Pending Applied Excluded (Questions) Excluded (Expired) Exc…" at bounding box center [747, 275] width 156 height 30
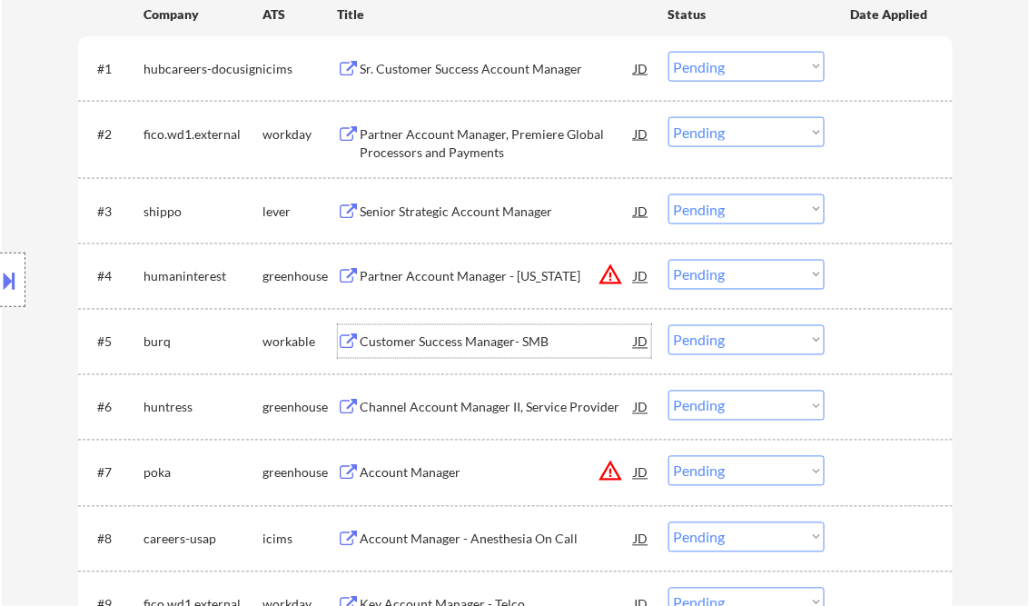
click at [468, 343] on div "Customer Success Manager- SMB" at bounding box center [498, 342] width 274 height 18
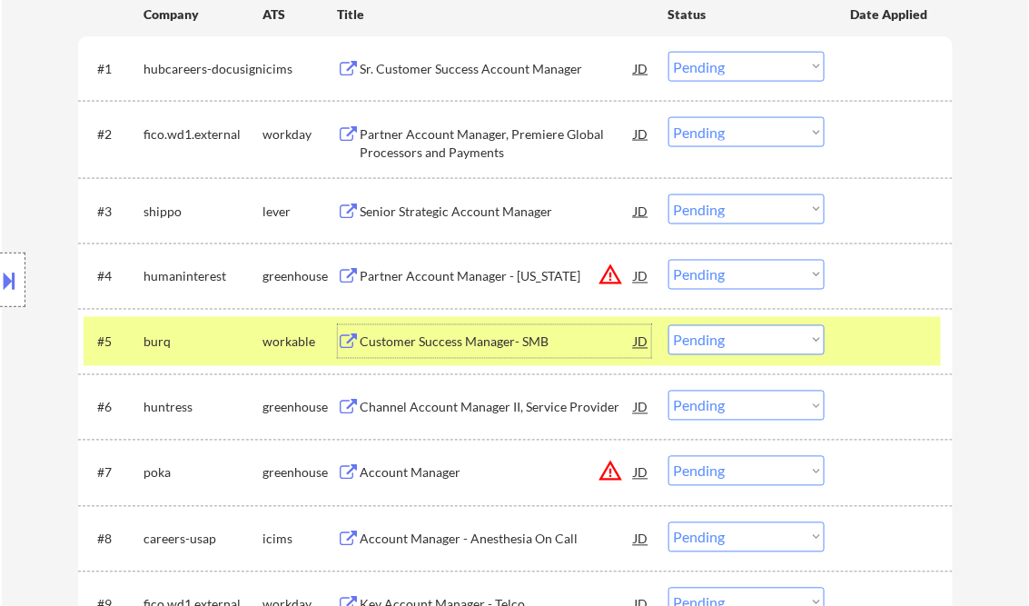
click at [707, 340] on select "Choose an option... Pending Applied Excluded (Questions) Excluded (Expired) Exc…" at bounding box center [747, 340] width 156 height 30
click at [669, 325] on select "Choose an option... Pending Applied Excluded (Questions) Excluded (Expired) Exc…" at bounding box center [747, 340] width 156 height 30
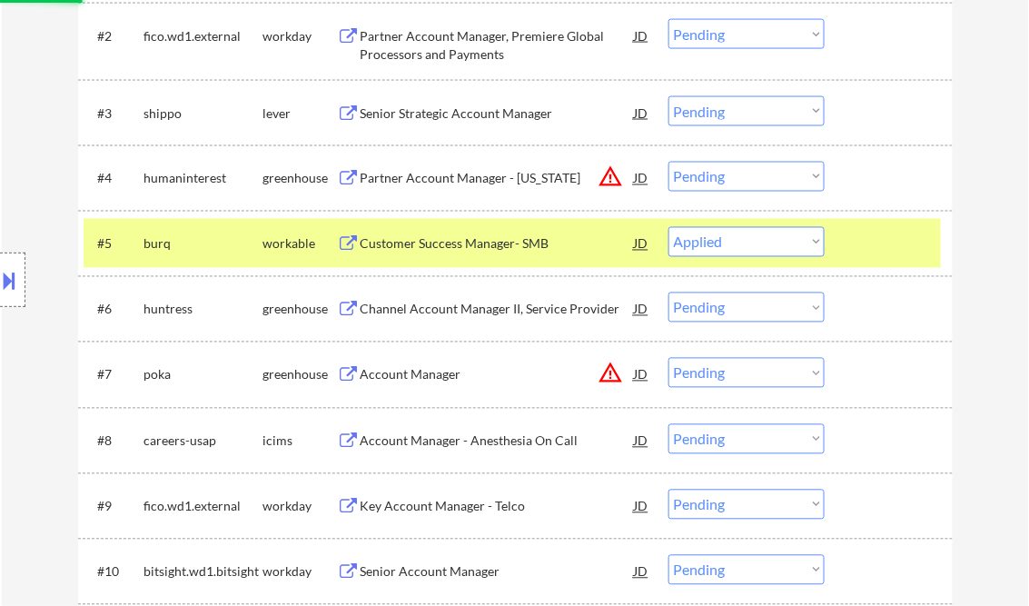
scroll to position [727, 0]
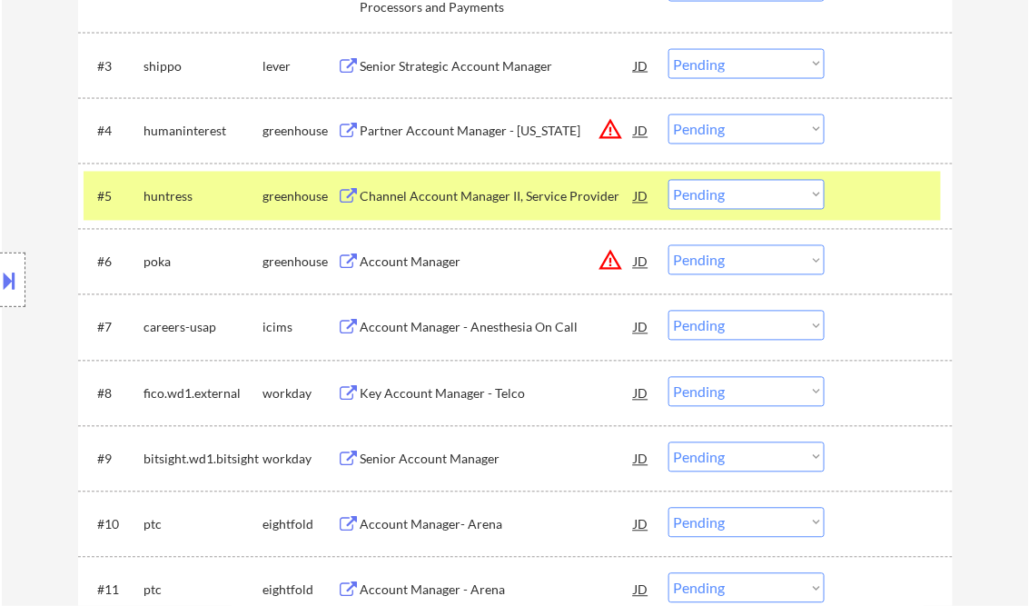
click at [490, 263] on div "Account Manager" at bounding box center [498, 262] width 274 height 18
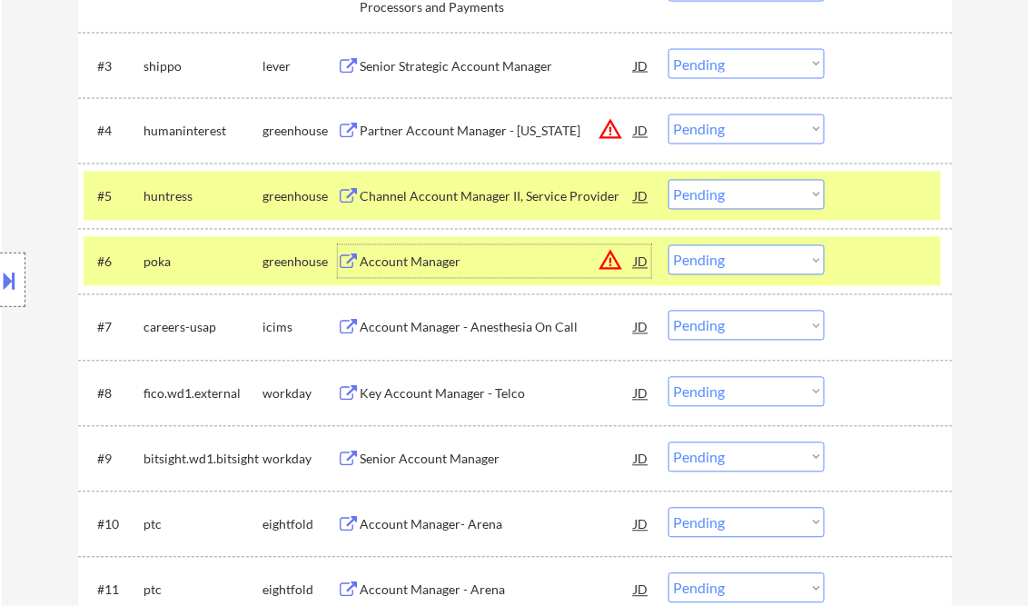
drag, startPoint x: 719, startPoint y: 260, endPoint x: 755, endPoint y: 275, distance: 38.6
click at [719, 260] on select "Choose an option... Pending Applied Excluded (Questions) Excluded (Expired) Exc…" at bounding box center [747, 260] width 156 height 30
click at [669, 245] on select "Choose an option... Pending Applied Excluded (Questions) Excluded (Expired) Exc…" at bounding box center [747, 260] width 156 height 30
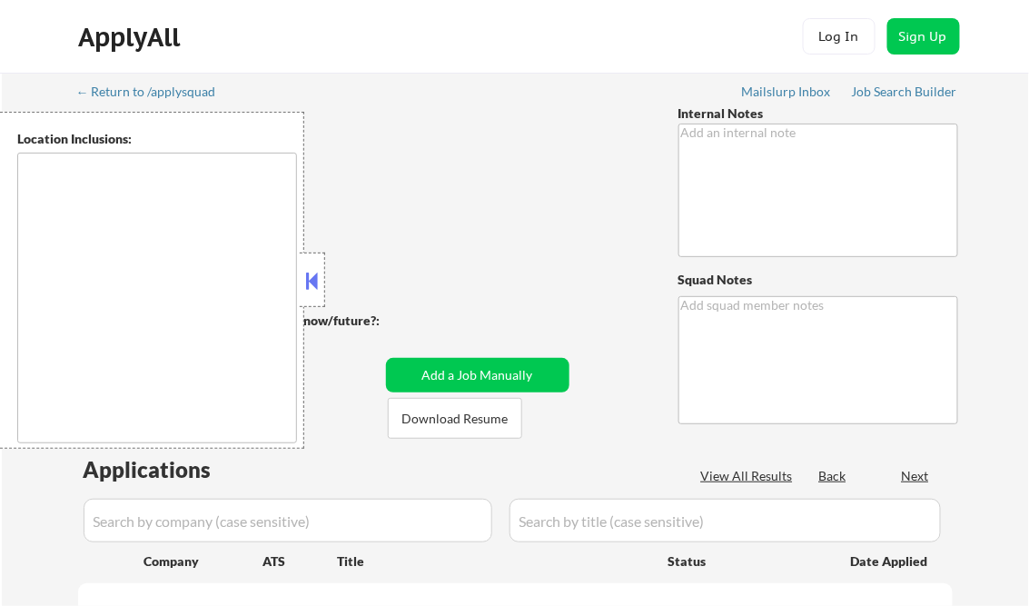
scroll to position [291, 0]
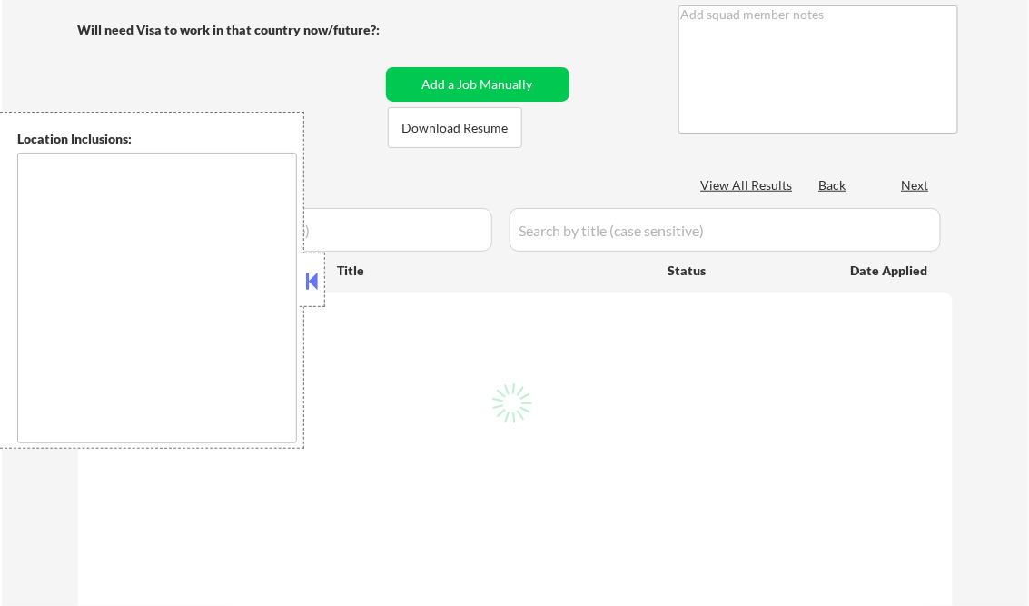
click at [311, 284] on button at bounding box center [312, 280] width 20 height 27
select select ""applied""
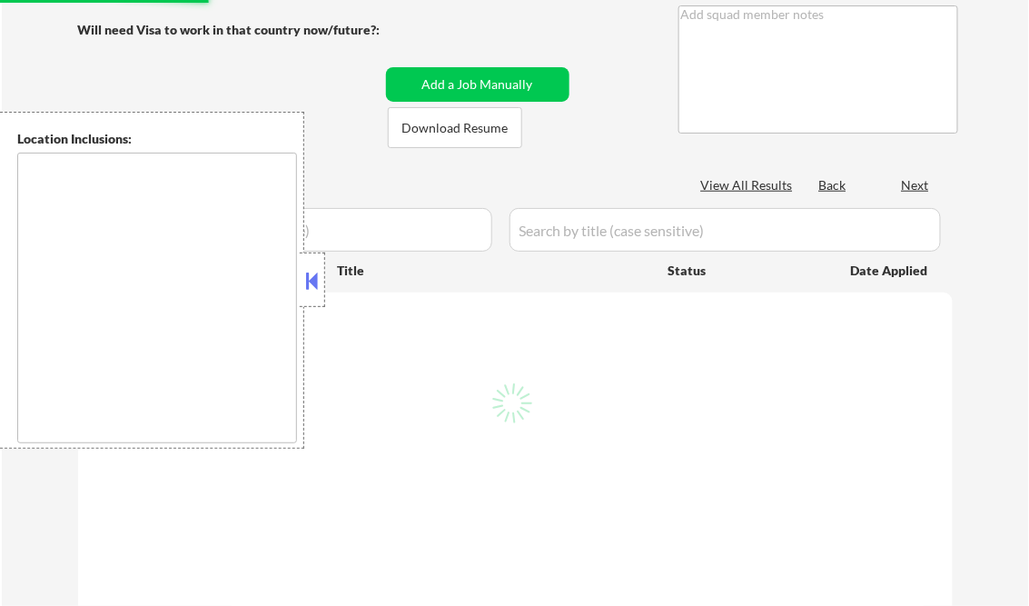
select select ""applied""
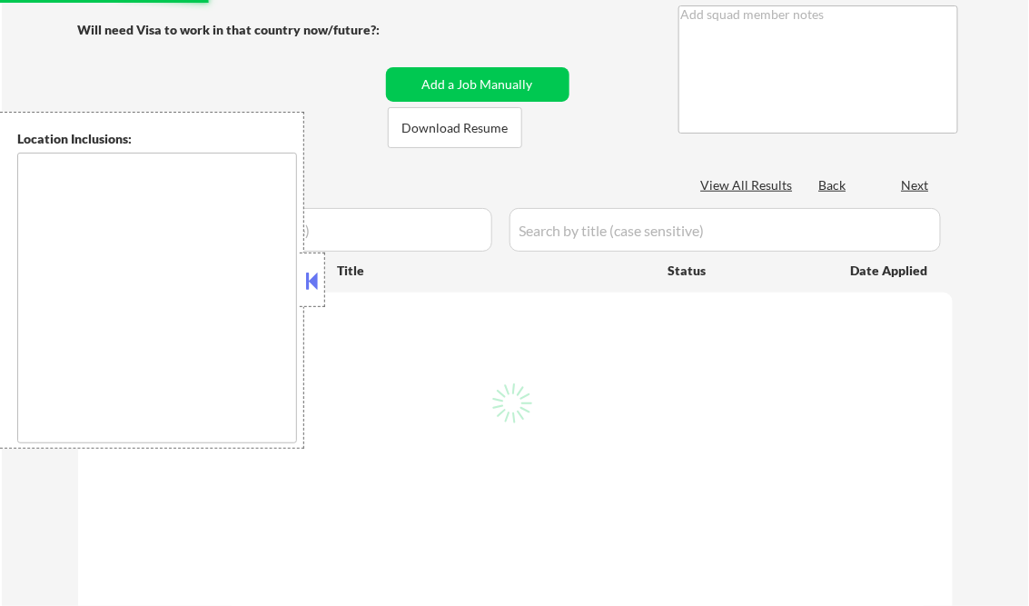
select select ""applied""
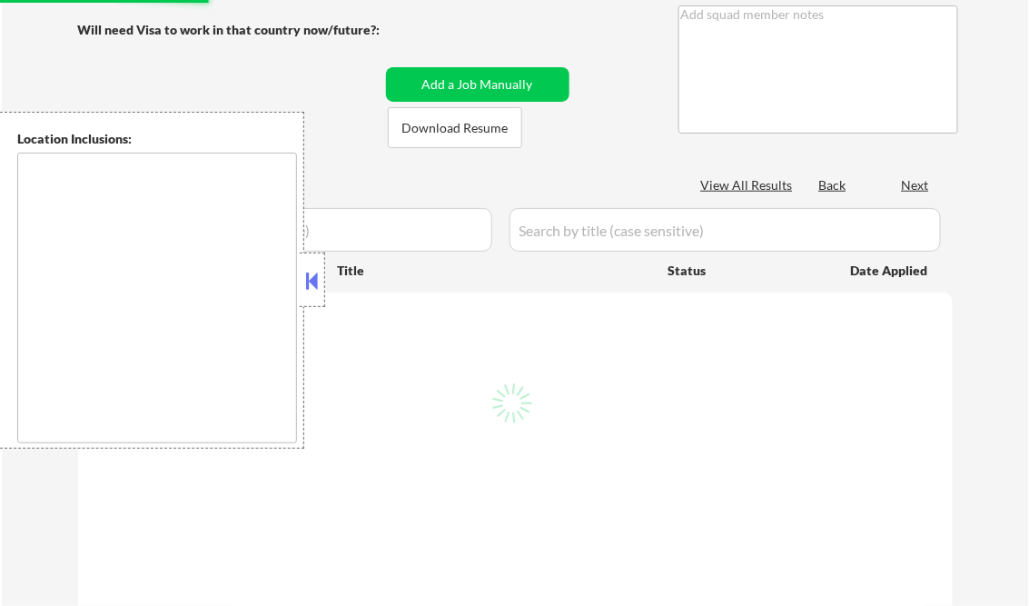
select select ""applied""
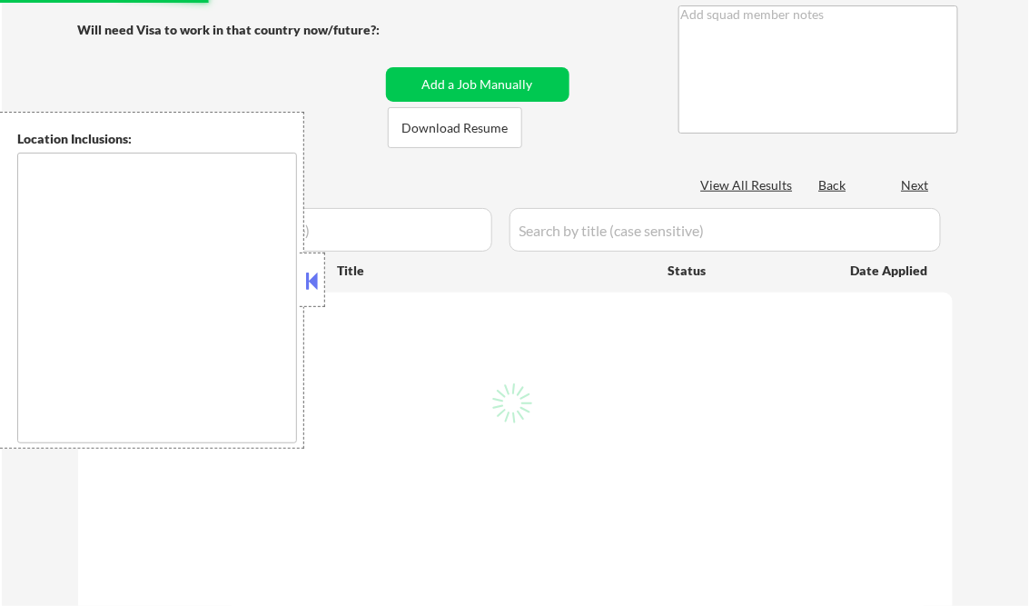
select select ""applied""
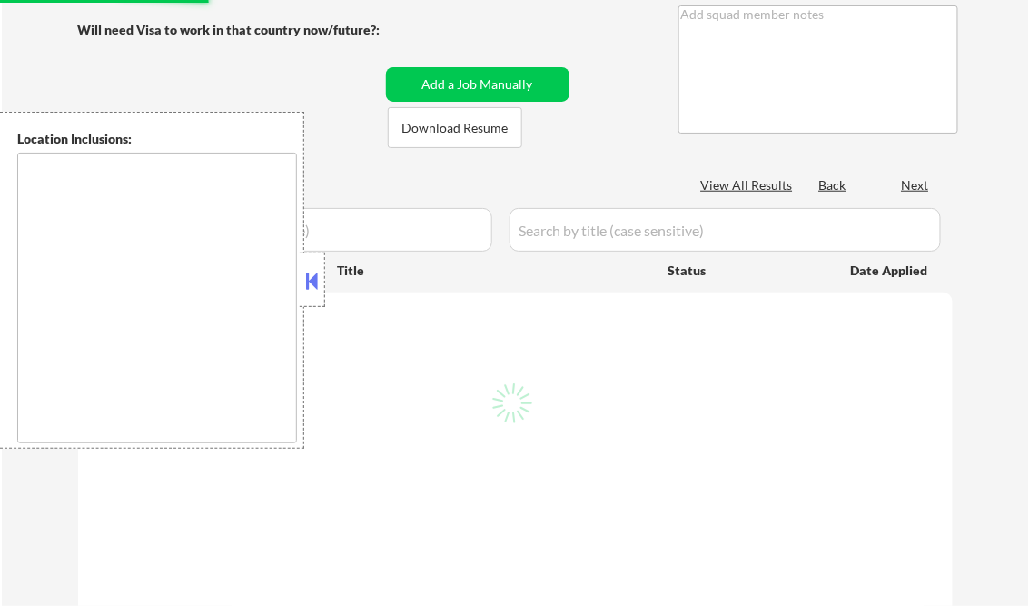
select select ""applied""
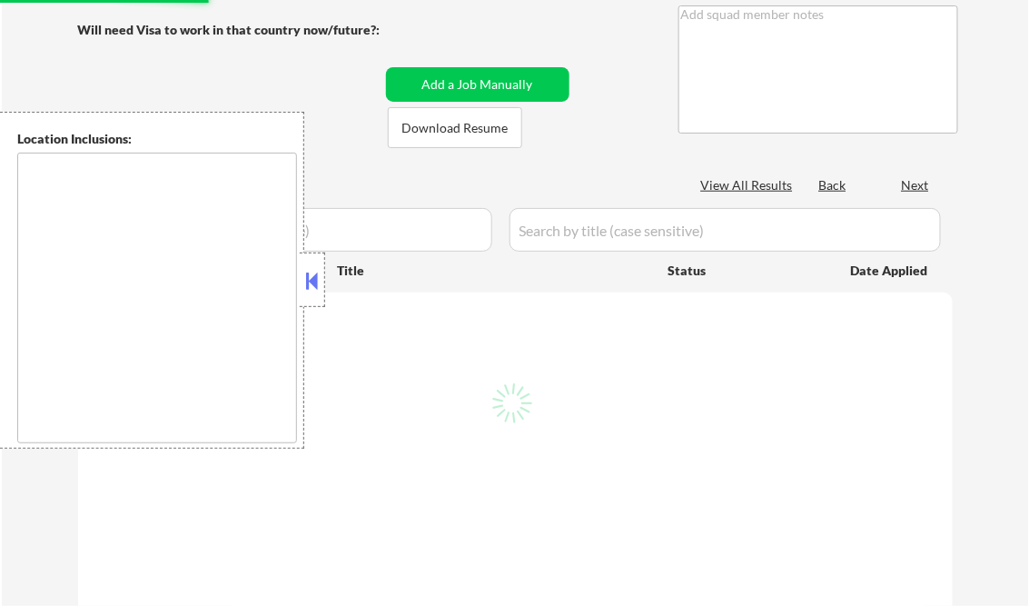
select select ""applied""
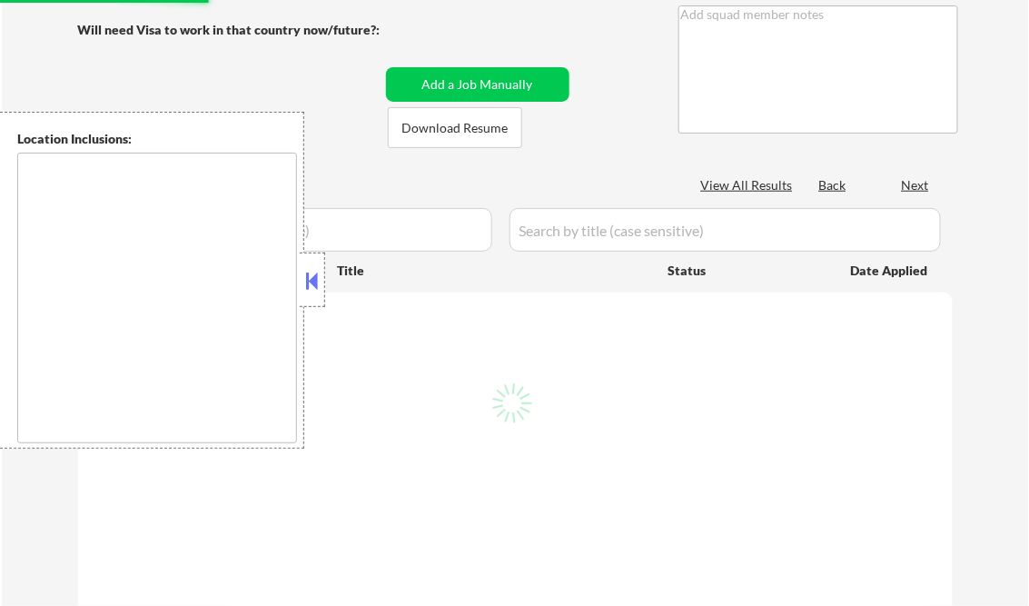
select select ""applied""
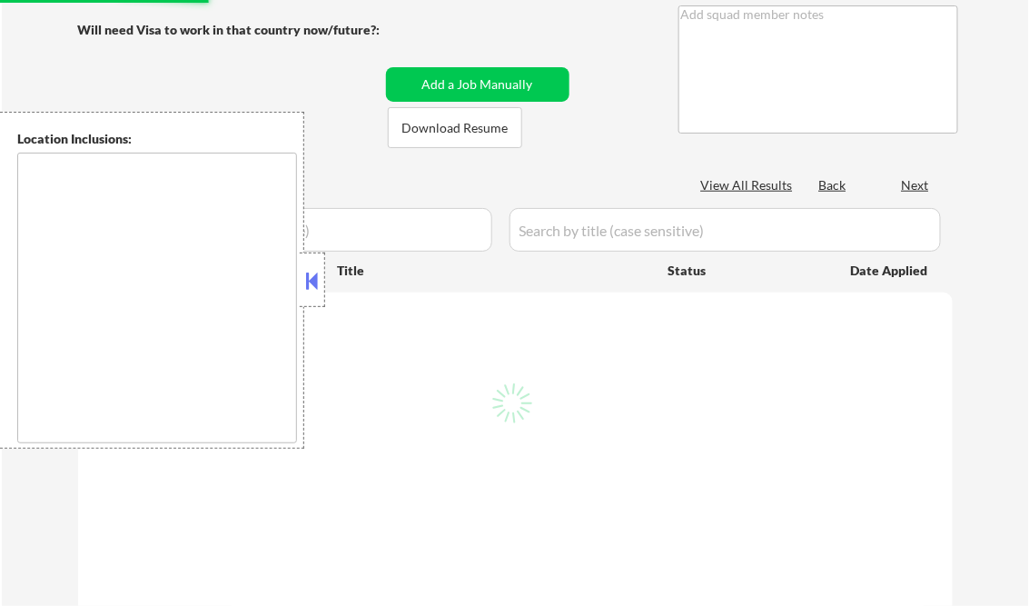
select select ""applied""
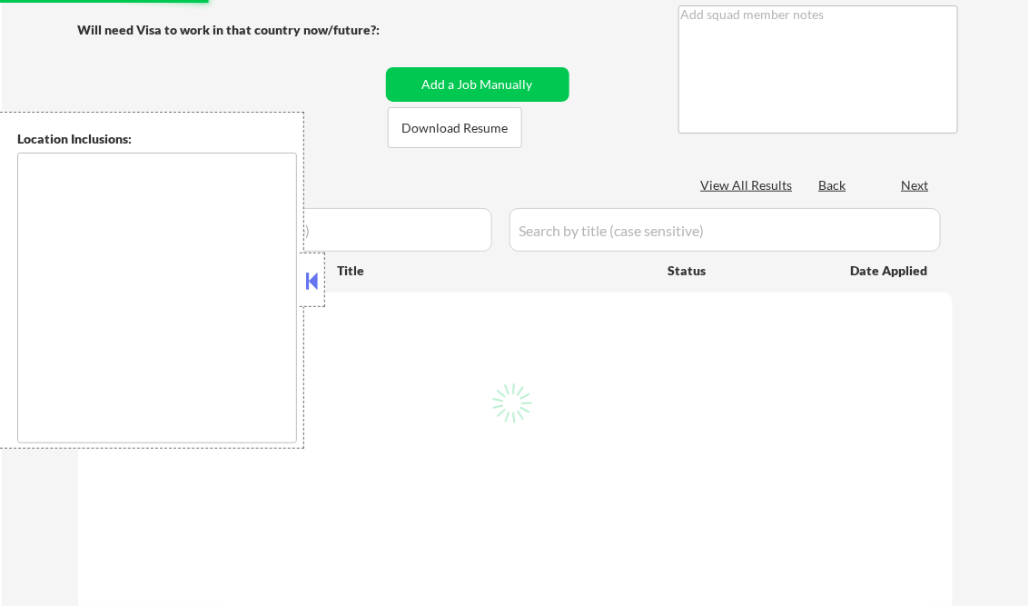
select select ""applied""
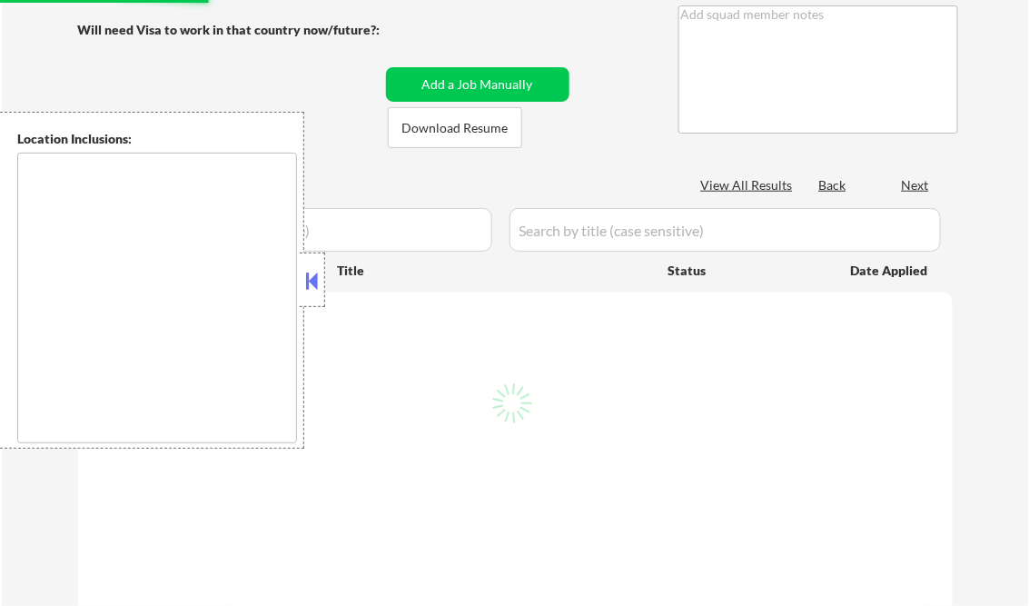
select select ""applied""
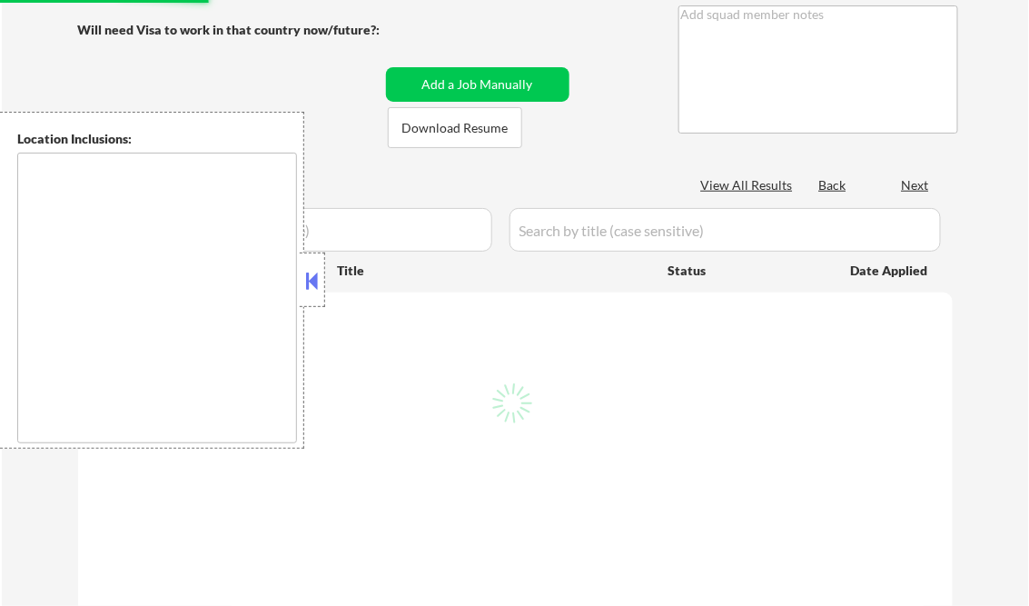
select select ""applied""
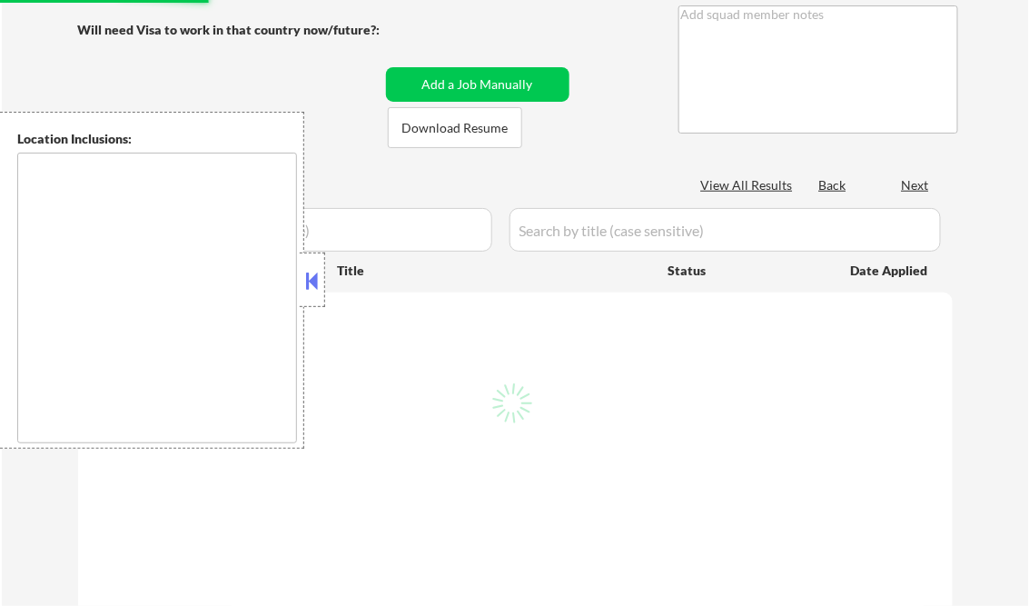
select select ""applied""
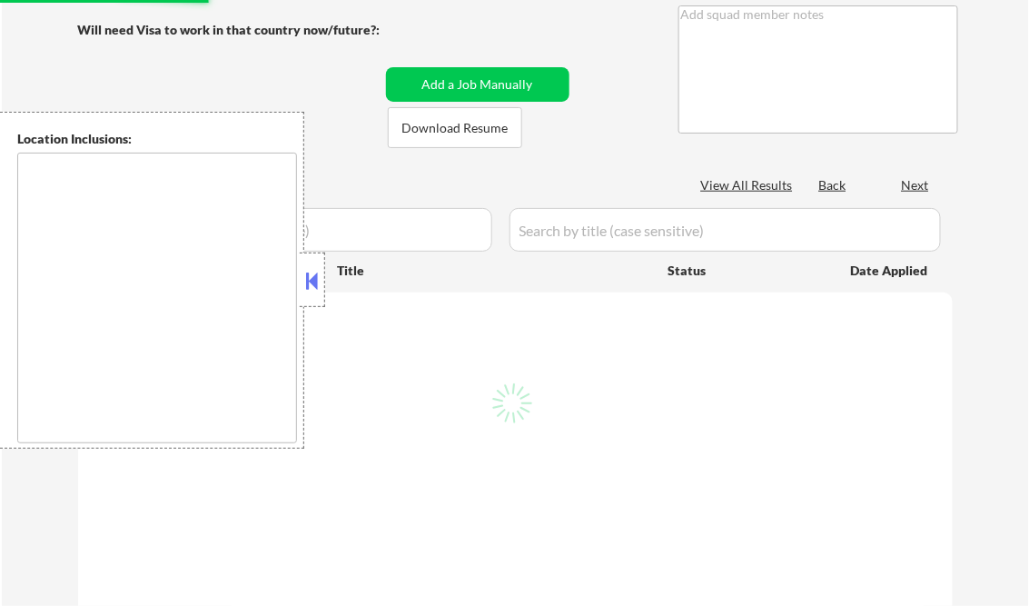
select select ""applied""
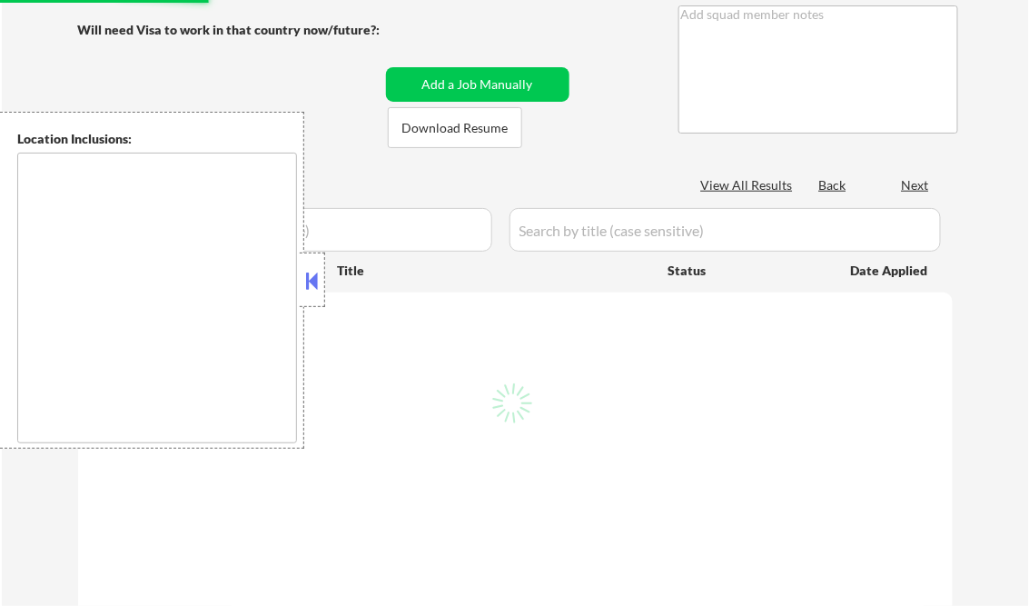
select select ""applied""
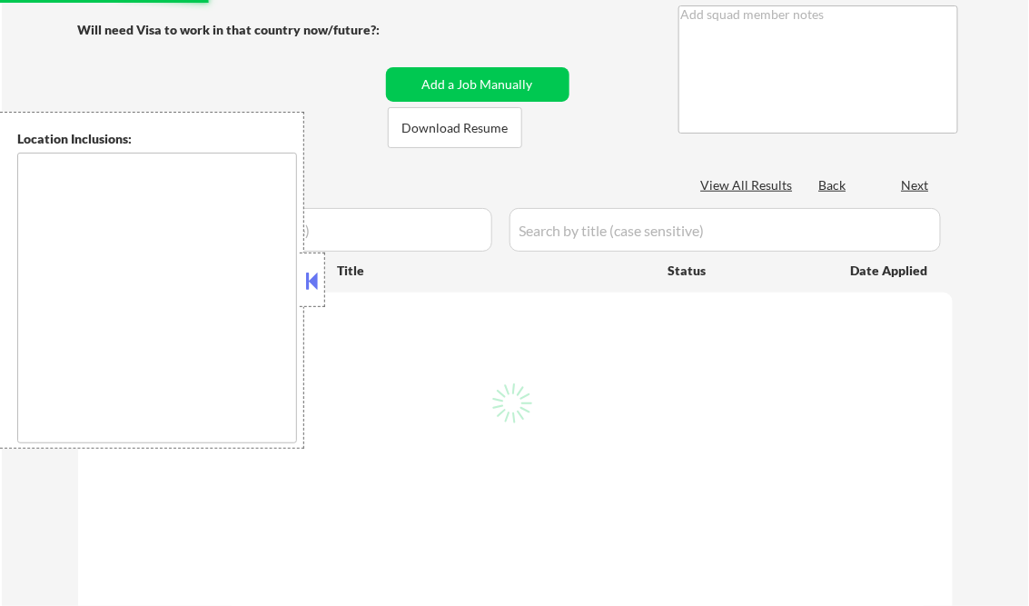
select select ""applied""
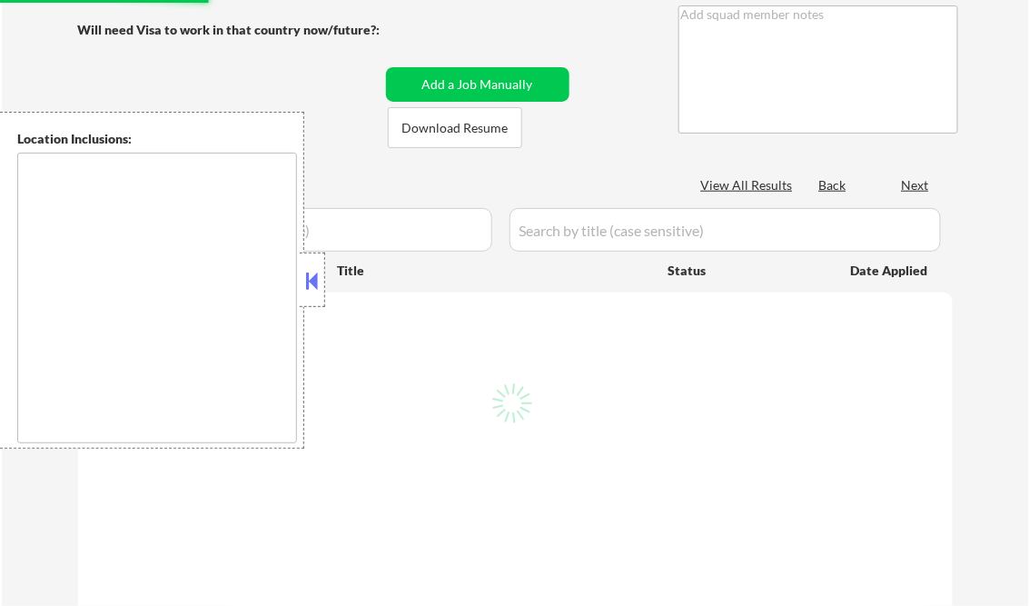
select select ""applied""
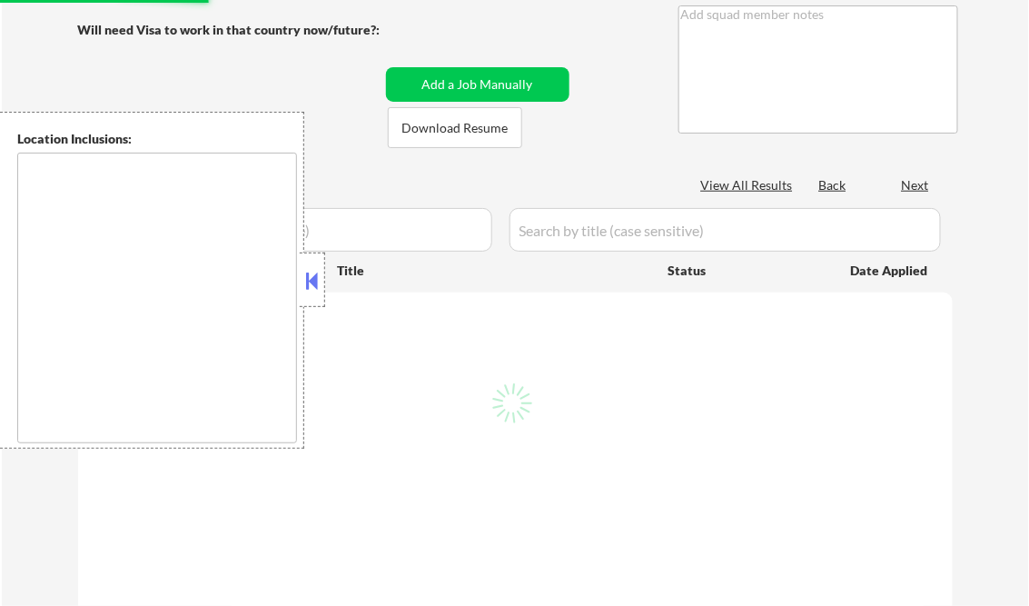
select select ""applied""
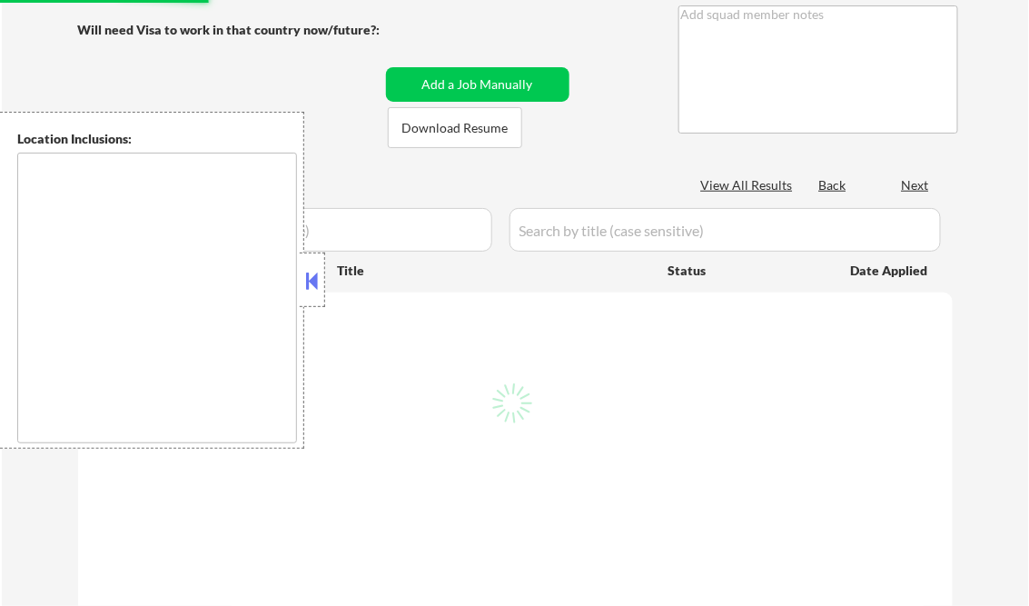
select select ""applied""
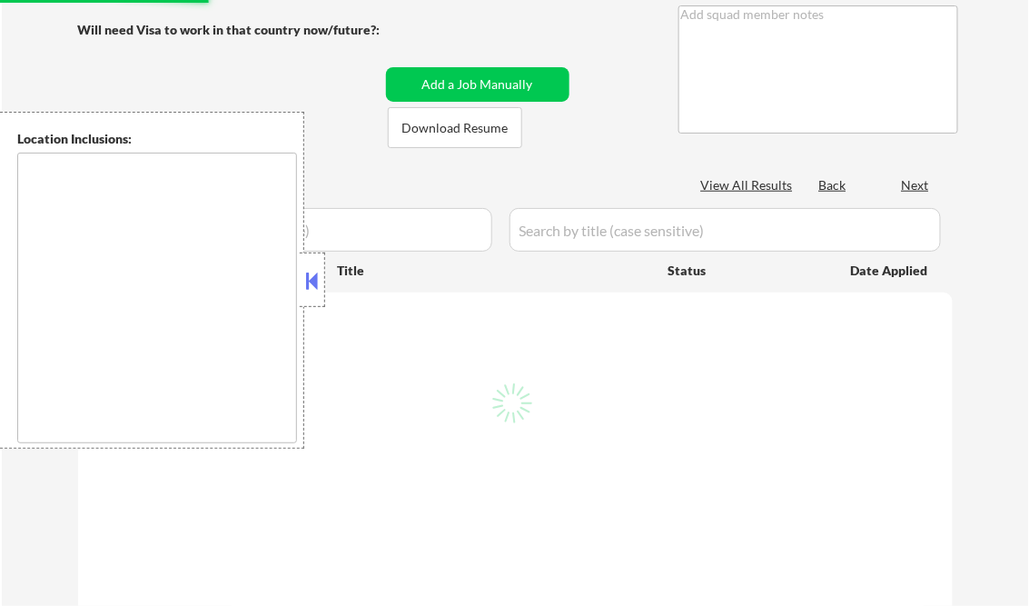
select select ""applied""
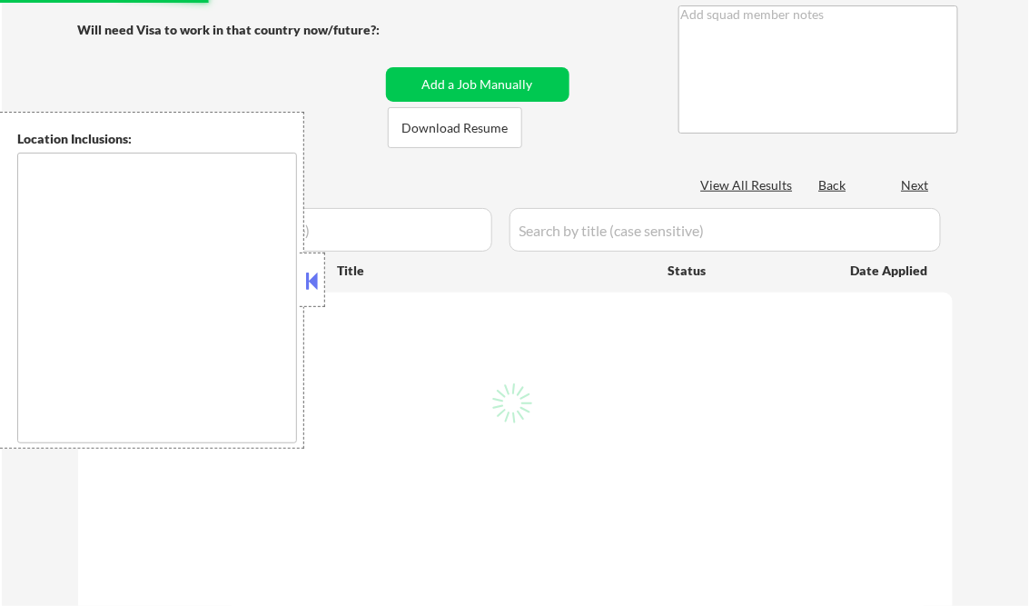
select select ""applied""
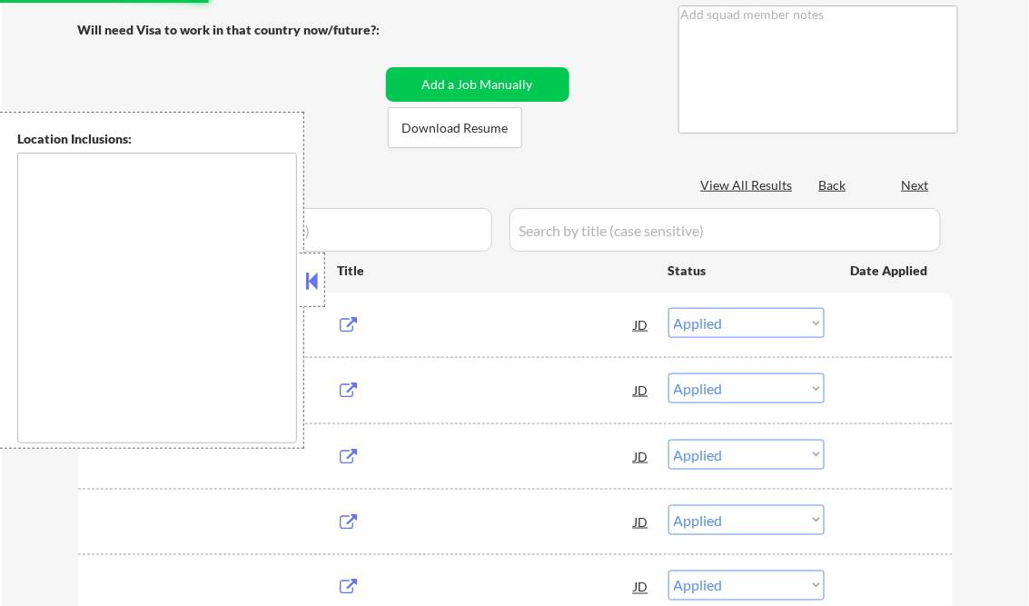
type textarea "Bought another 100 so now 203 total 8/31 tf"
type textarea "[PERSON_NAME]"
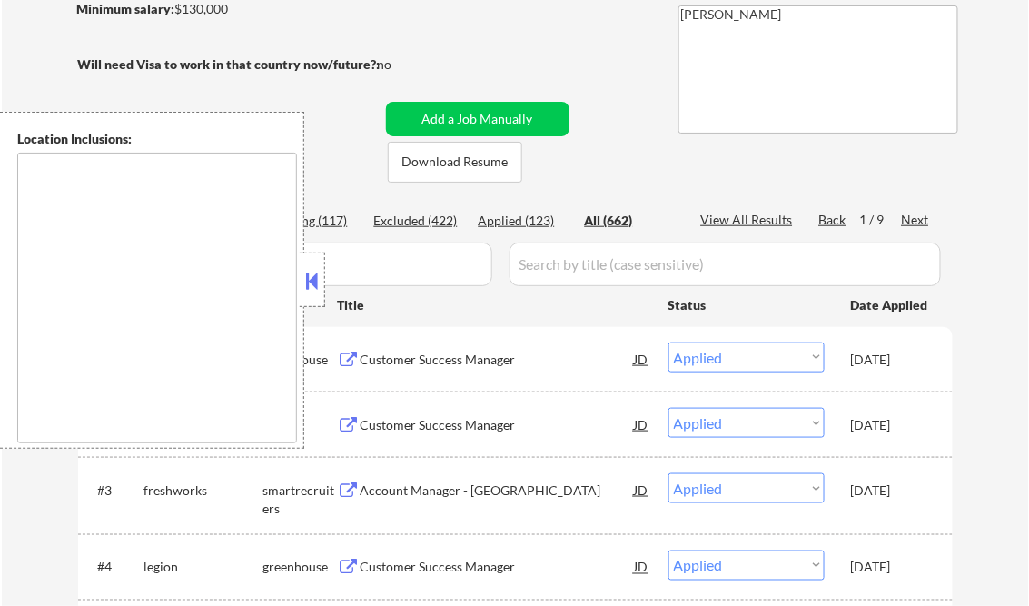
click at [327, 272] on input "input" at bounding box center [288, 265] width 409 height 44
click at [312, 275] on button at bounding box center [312, 280] width 20 height 27
type textarea "[GEOGRAPHIC_DATA], [GEOGRAPHIC_DATA] [GEOGRAPHIC_DATA], [GEOGRAPHIC_DATA] [GEOG…"
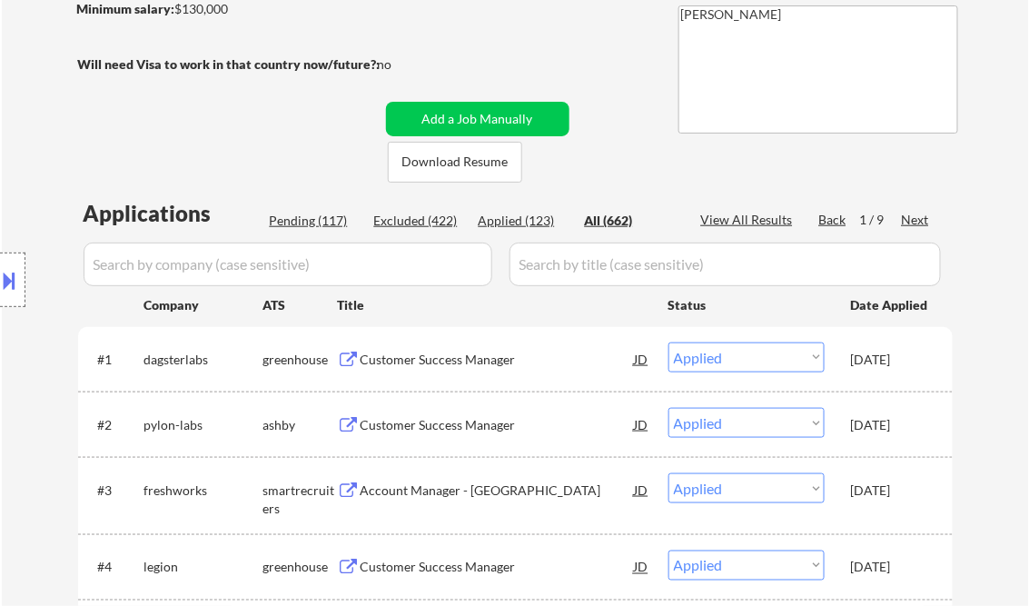
click at [525, 223] on div "Applied (123)" at bounding box center [524, 221] width 91 height 18
click at [765, 216] on div "View All Results" at bounding box center [749, 220] width 97 height 18
select select ""applied""
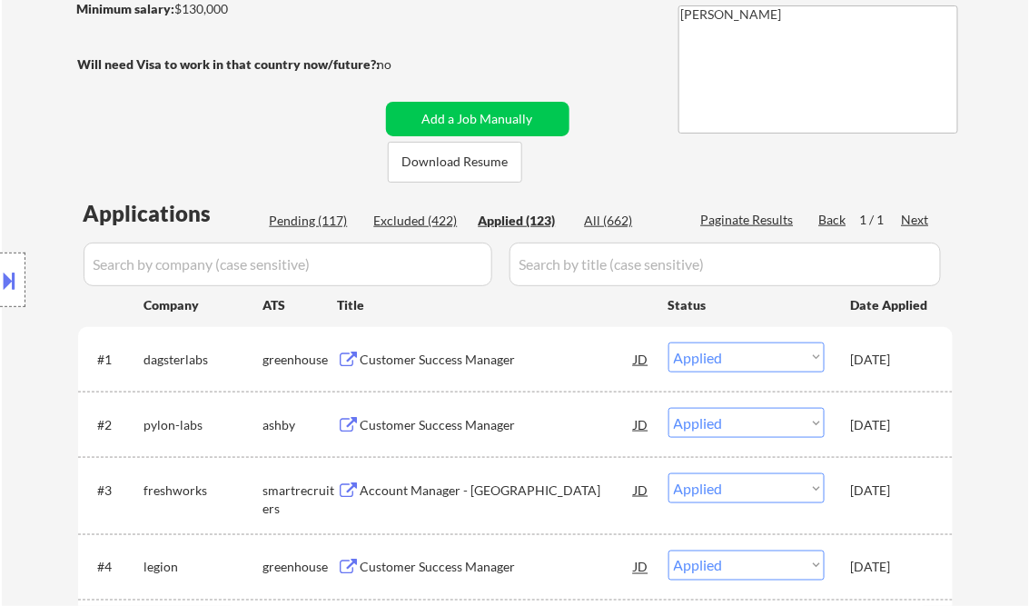
select select ""applied""
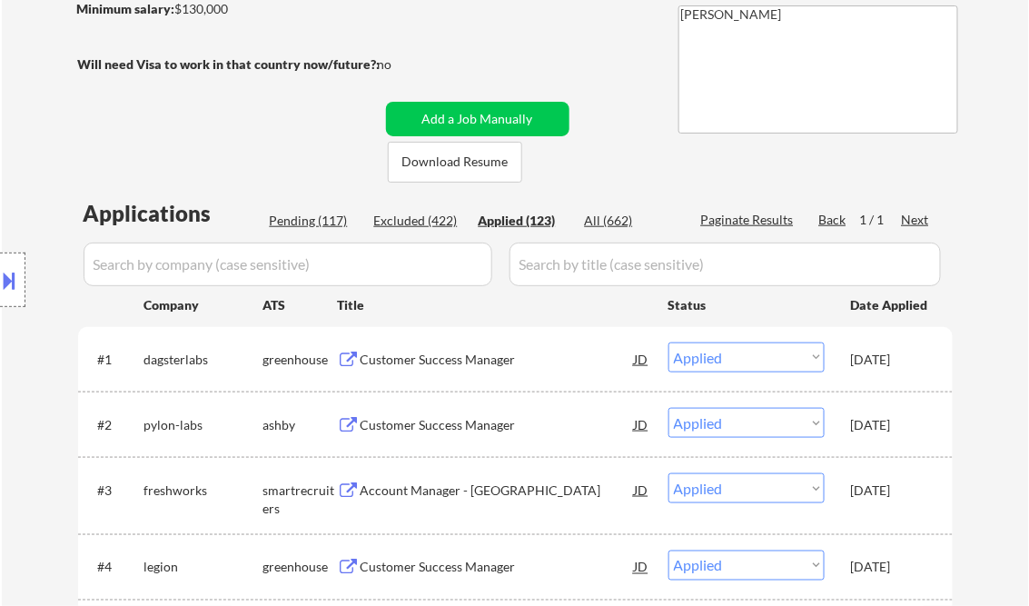
select select ""applied""
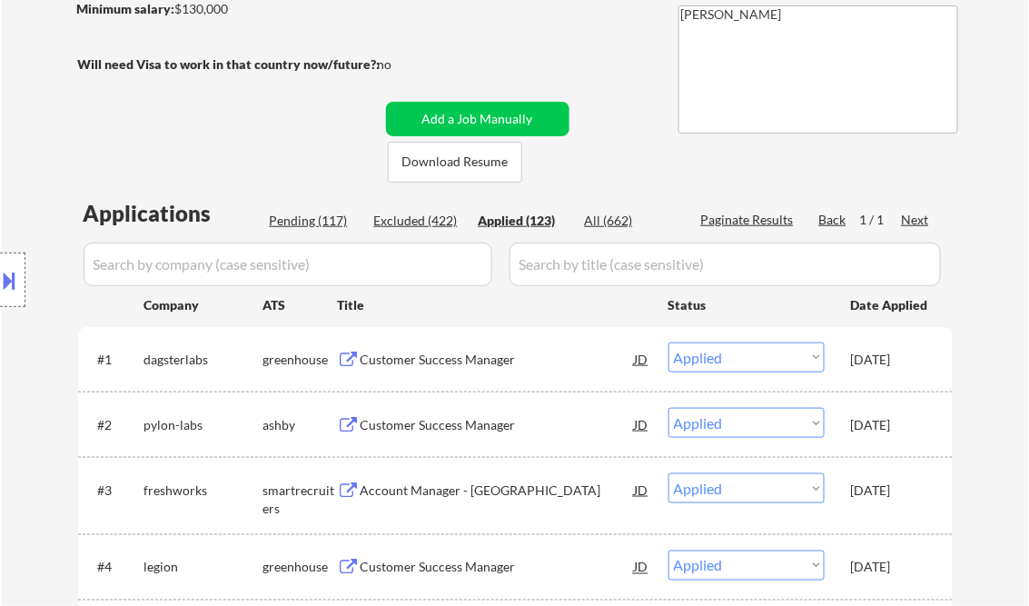
select select ""applied""
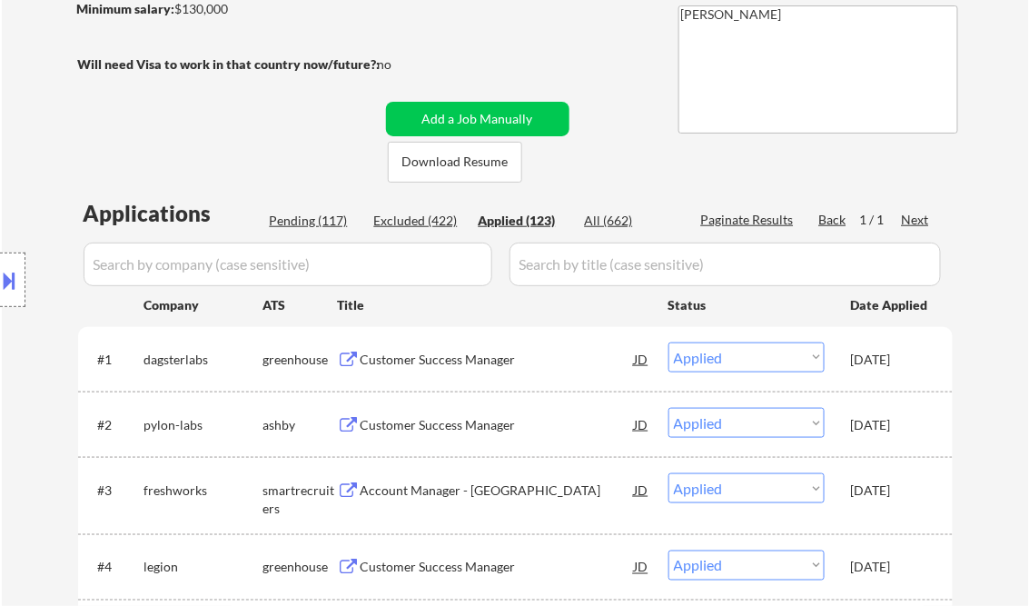
select select ""applied""
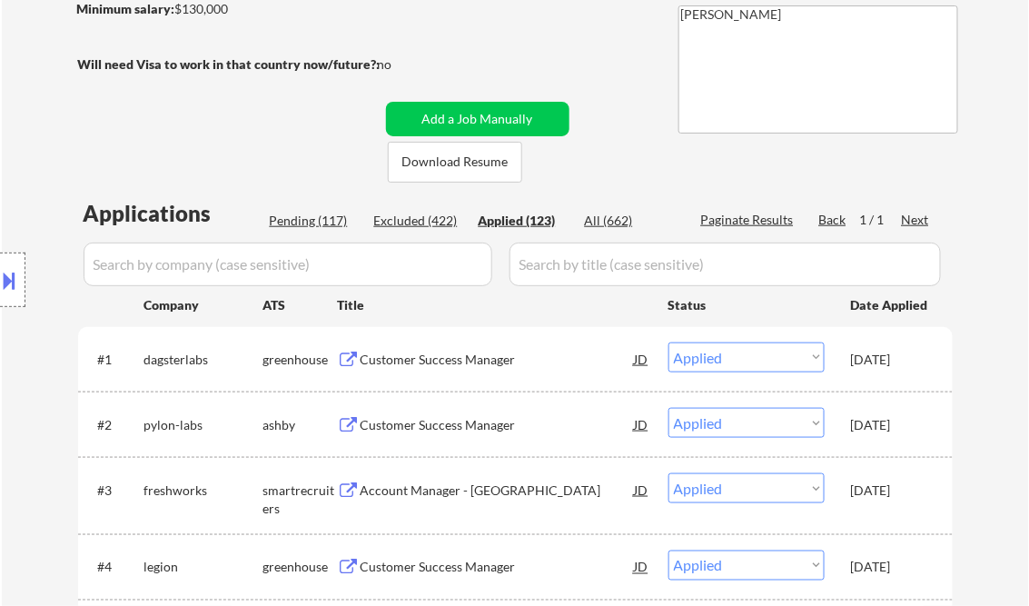
select select ""applied""
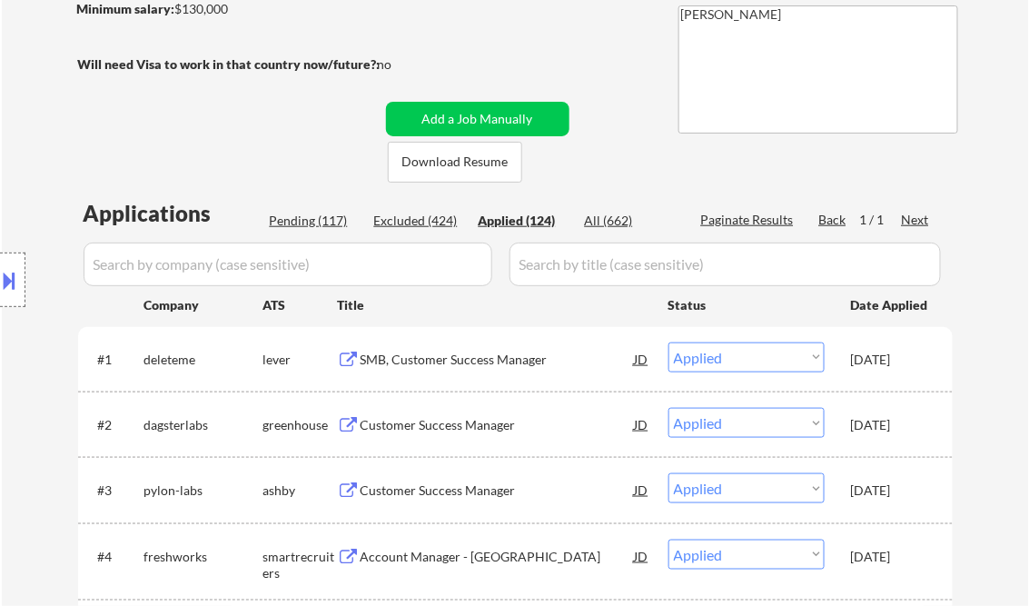
select select ""applied""
